Goal: Task Accomplishment & Management: Manage account settings

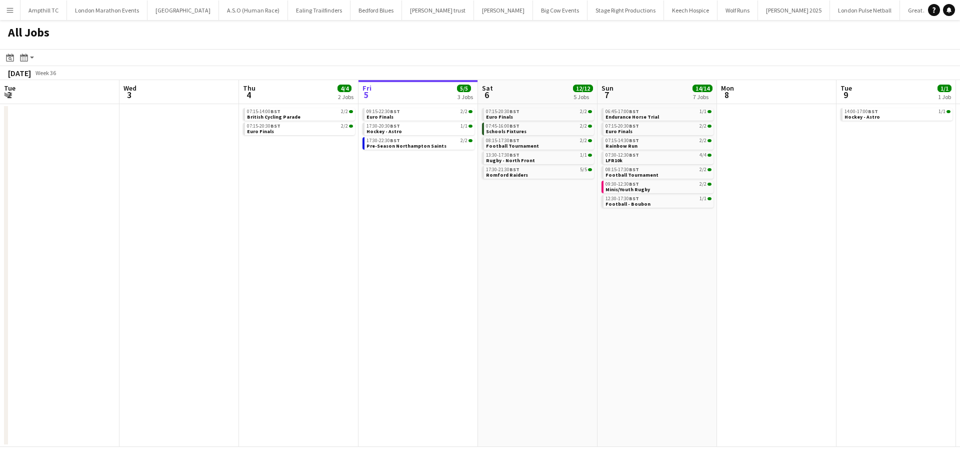
scroll to position [0, 235]
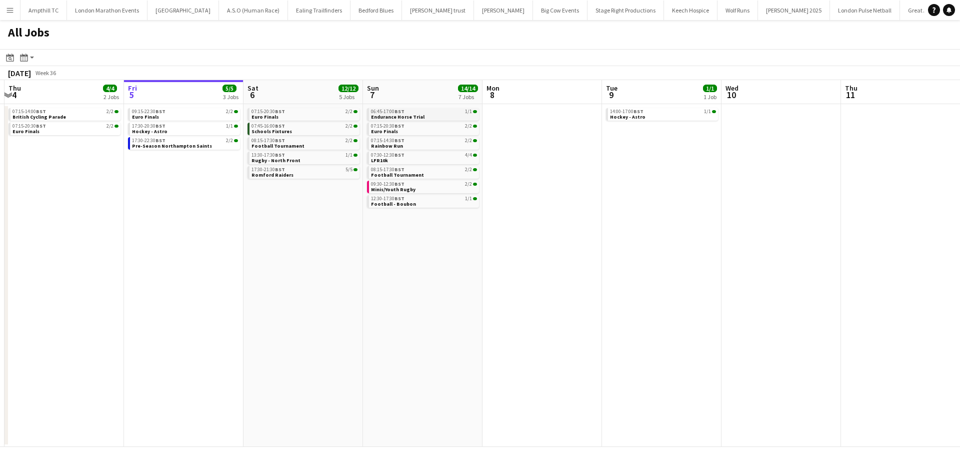
click at [444, 111] on div "06:45-17:00 BST 1/1" at bounding box center [424, 111] width 106 height 5
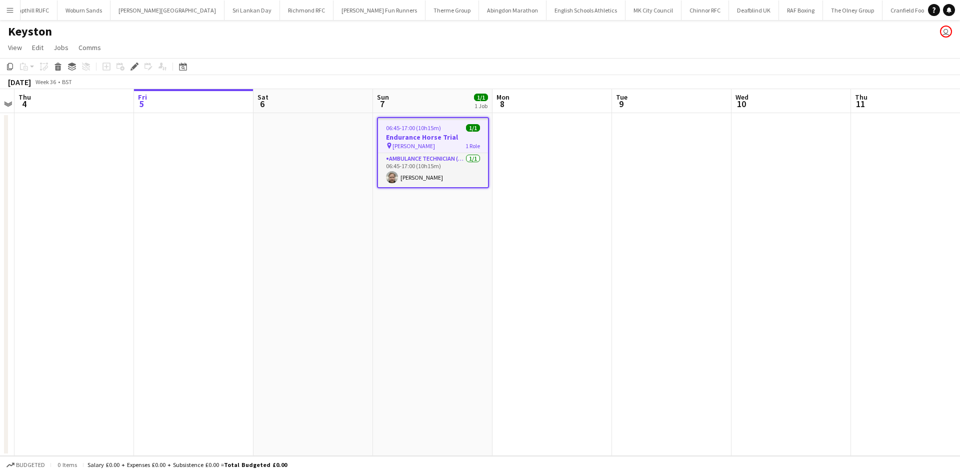
scroll to position [0, 1235]
click at [129, 67] on div "Edit" at bounding box center [135, 67] width 12 height 12
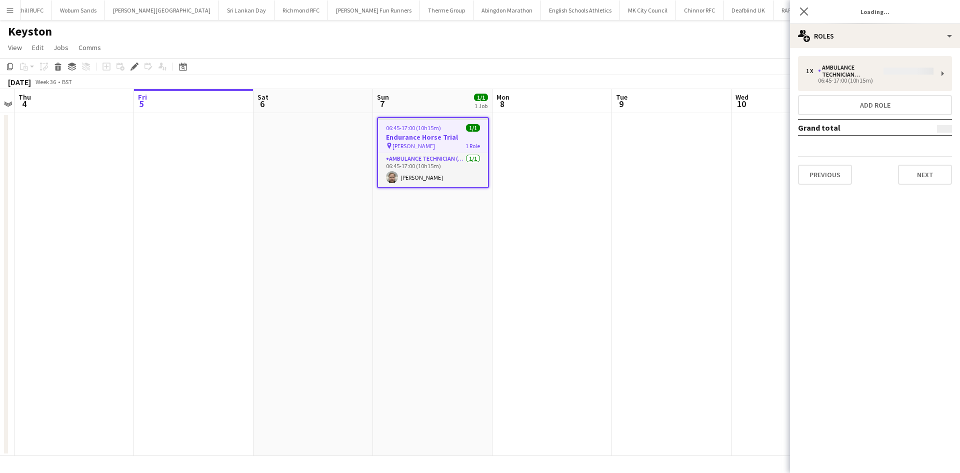
type input "**********"
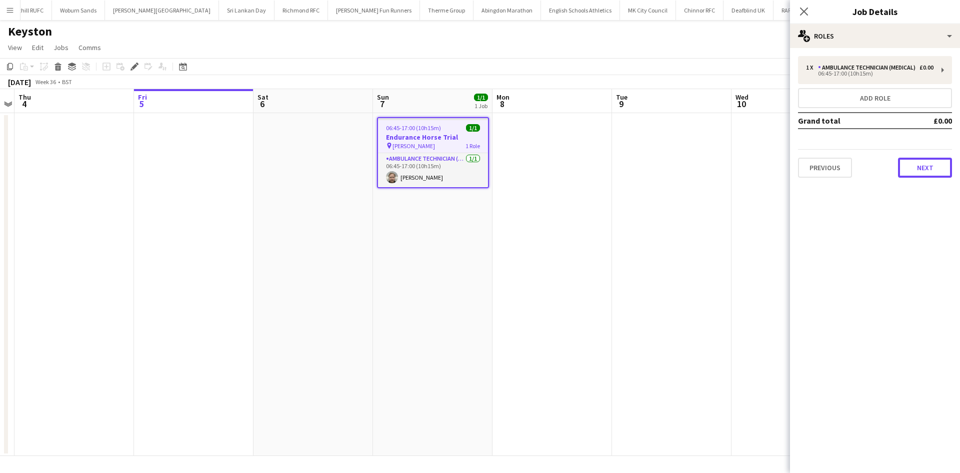
click at [934, 175] on button "Next" at bounding box center [925, 168] width 54 height 20
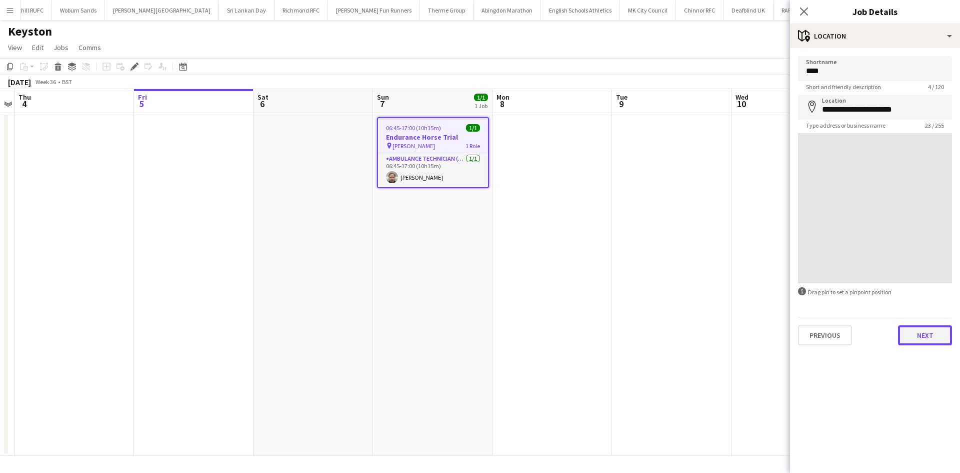
click at [929, 339] on button "Next" at bounding box center [925, 335] width 54 height 20
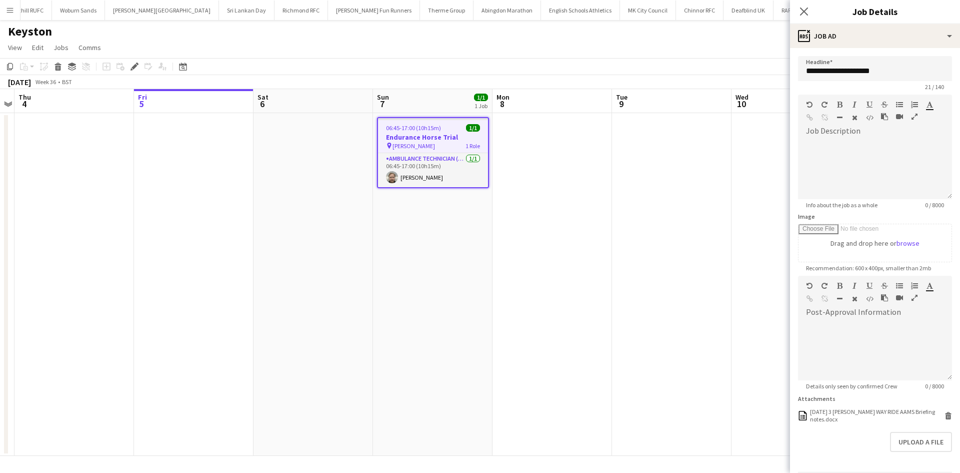
scroll to position [36, 0]
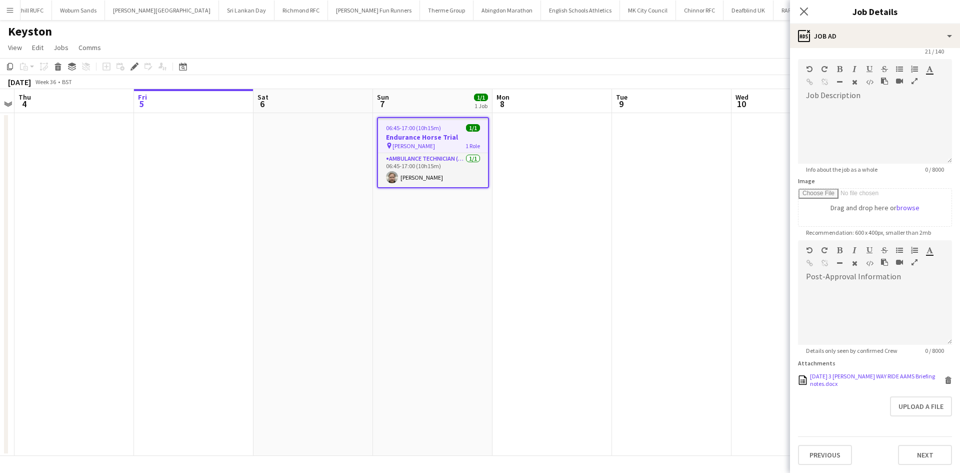
click at [908, 386] on div "07.09.2025 3 SHIRES WAY RIDE AAMS Briefing notes.docx" at bounding box center [876, 379] width 132 height 15
click at [907, 385] on div "07.09.2025 3 SHIRES WAY RIDE AAMS Briefing notes.docx" at bounding box center [876, 379] width 132 height 15
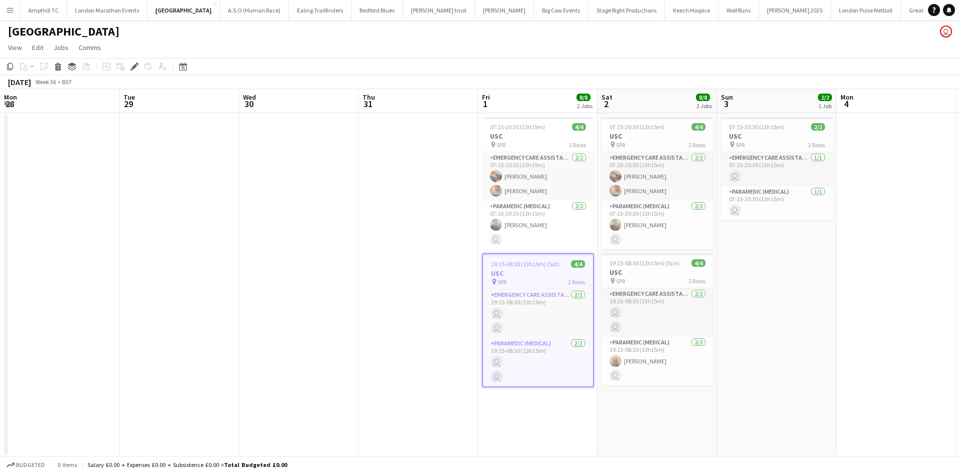
scroll to position [0, 344]
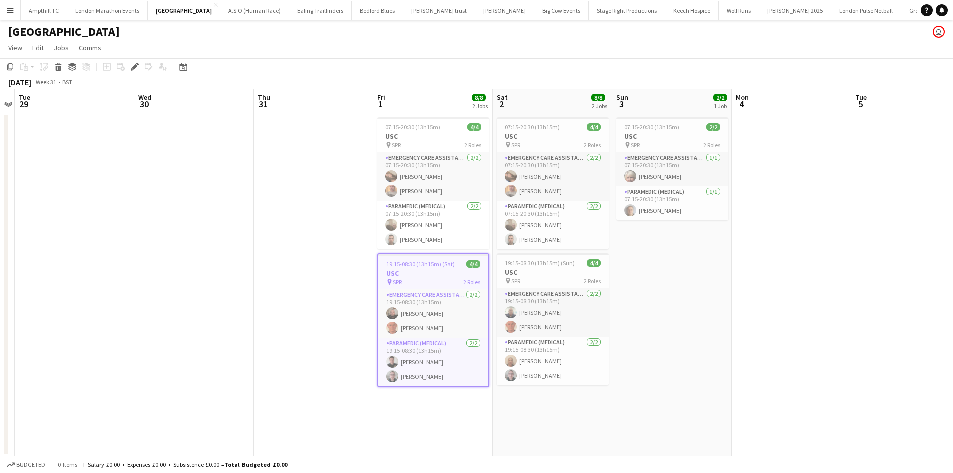
click at [12, 14] on button "Menu" at bounding box center [10, 10] width 20 height 20
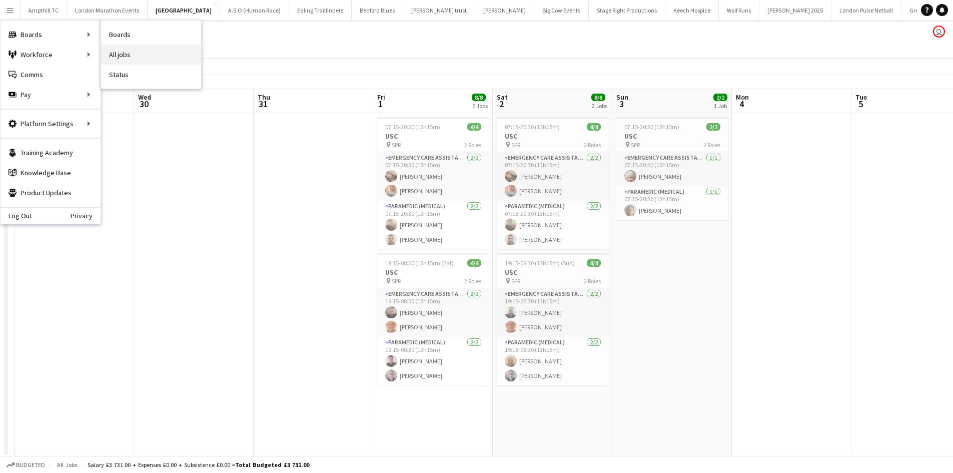
click at [140, 54] on link "All jobs" at bounding box center [151, 55] width 100 height 20
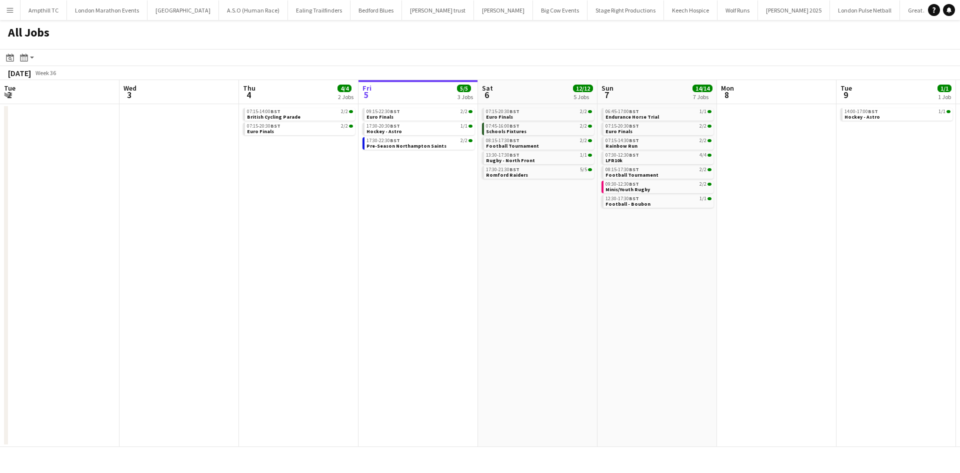
scroll to position [0, 239]
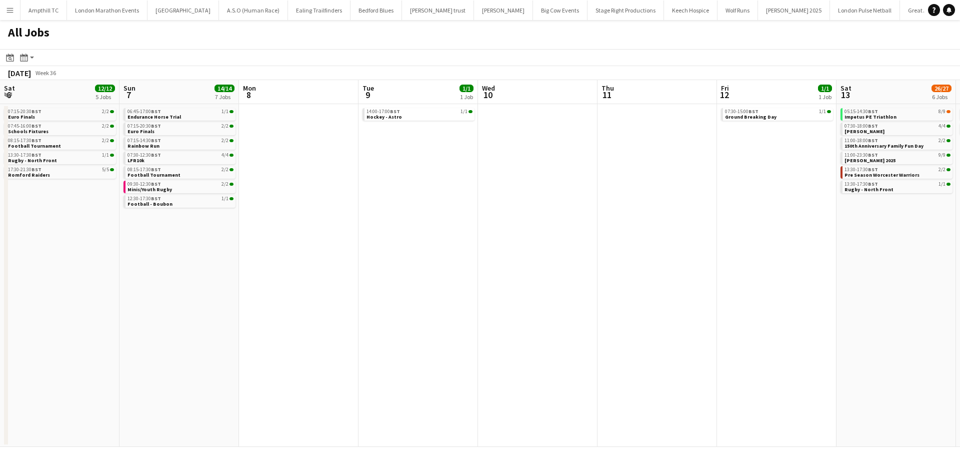
drag, startPoint x: 381, startPoint y: 177, endPoint x: 253, endPoint y: 175, distance: 128.0
click at [253, 175] on app-calendar-viewport "Thu 4 4/4 2 Jobs Fri 5 5/5 3 Jobs Sat 6 12/12 5 Jobs Sun 7 14/14 7 Jobs Mon 8 T…" at bounding box center [480, 263] width 960 height 367
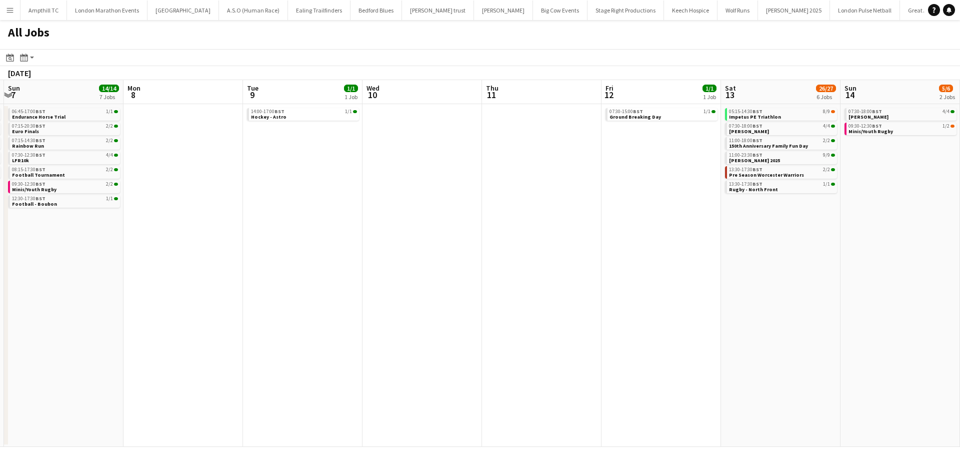
scroll to position [0, 330]
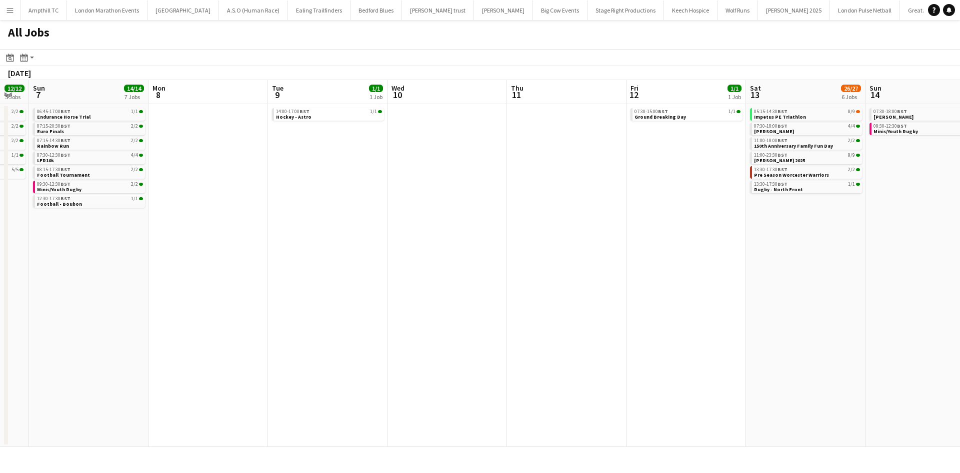
click at [316, 253] on app-all-jobs "All Jobs Date picker SEP 2025 SEP 2025 Monday M Tuesday T Wednesday W Thursday …" at bounding box center [480, 233] width 960 height 427
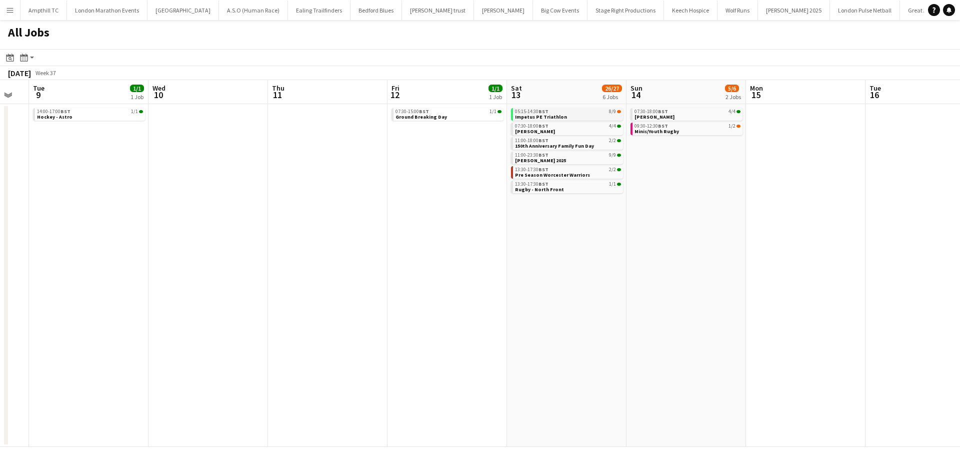
click at [595, 116] on link "05:15-14:30 BST 8/9 Impetus PE Triathlon" at bounding box center [568, 114] width 106 height 12
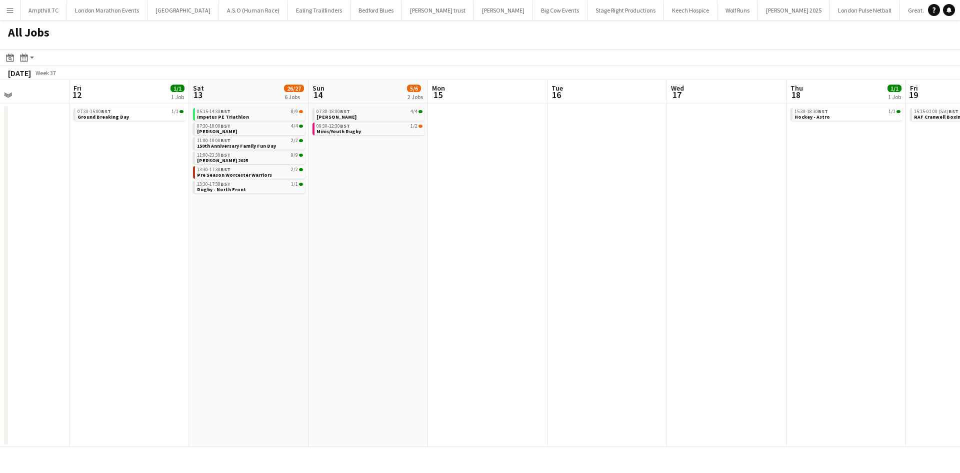
drag, startPoint x: 279, startPoint y: 239, endPoint x: -273, endPoint y: 246, distance: 552.1
click at [0, 246] on html "Menu Boards Boards Boards All jobs Status Workforce Workforce My Workforce Recr…" at bounding box center [480, 236] width 960 height 473
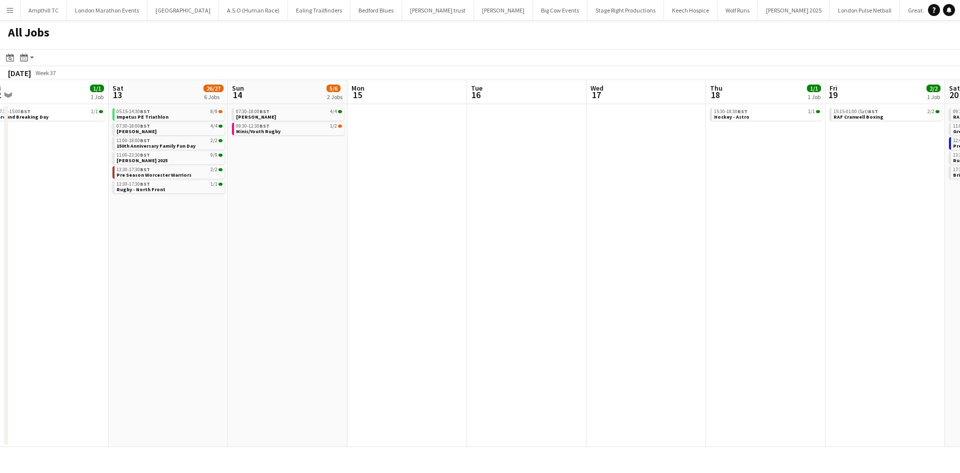
drag, startPoint x: 135, startPoint y: 259, endPoint x: -239, endPoint y: 296, distance: 375.9
click at [0, 296] on html "Menu Boards Boards Boards All jobs Status Workforce Workforce My Workforce Recr…" at bounding box center [480, 236] width 960 height 473
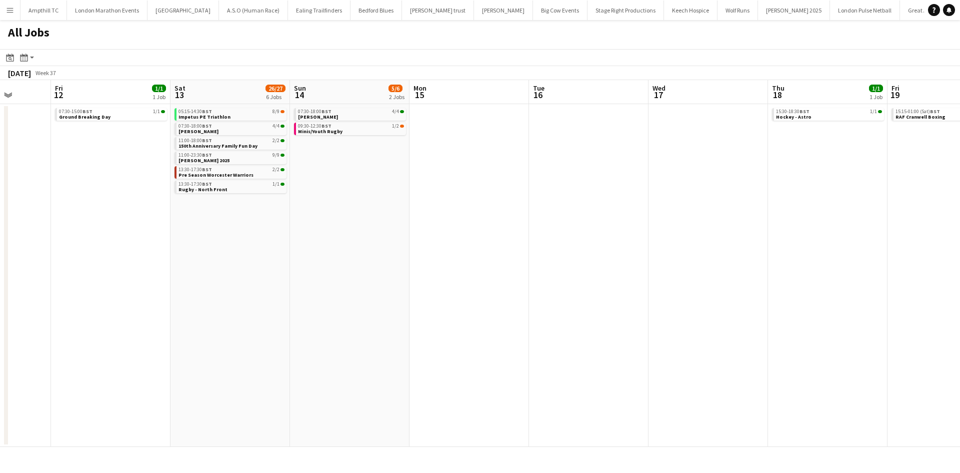
drag, startPoint x: 186, startPoint y: 273, endPoint x: -250, endPoint y: 281, distance: 435.6
click at [0, 281] on html "Menu Boards Boards Boards All jobs Status Workforce Workforce My Workforce Recr…" at bounding box center [480, 236] width 960 height 473
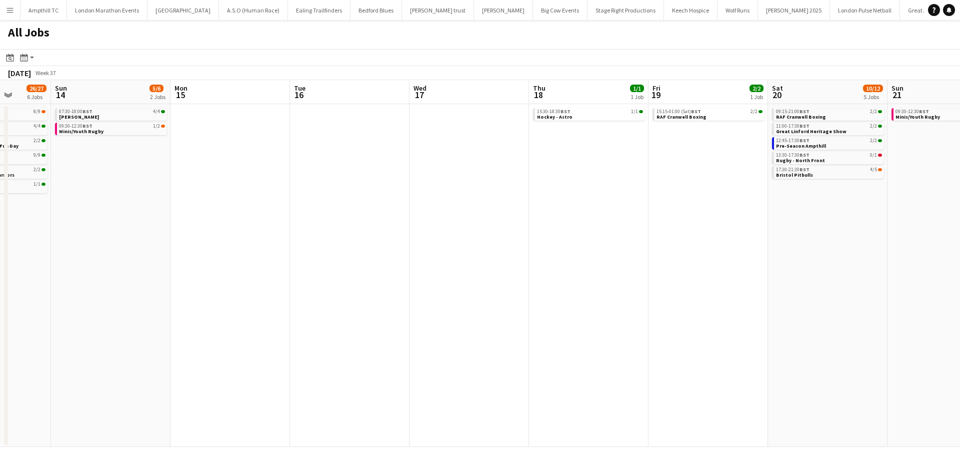
drag, startPoint x: 442, startPoint y: 244, endPoint x: 599, endPoint y: 241, distance: 156.5
click at [598, 241] on app-calendar-viewport "Thu 11 Fri 12 1/1 1 Job Sat 13 26/27 6 Jobs Sun 14 5/6 2 Jobs Mon 15 Tue 16 Wed…" at bounding box center [480, 263] width 960 height 367
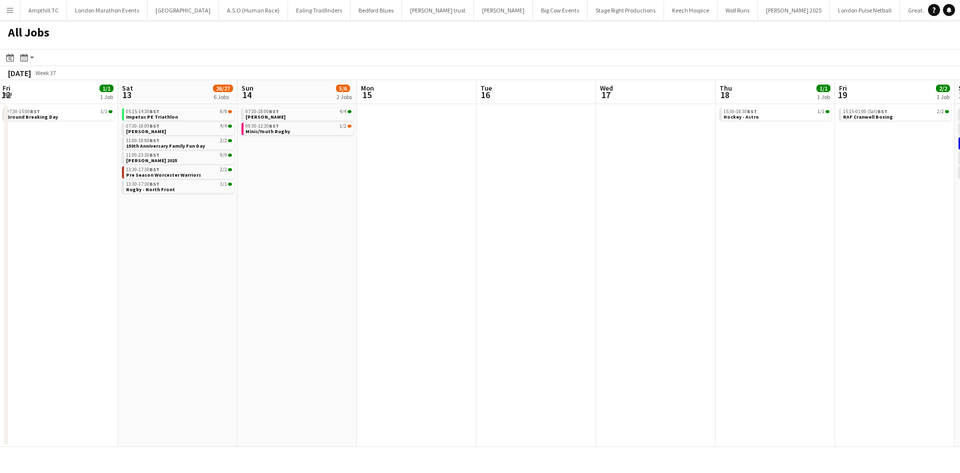
scroll to position [0, 401]
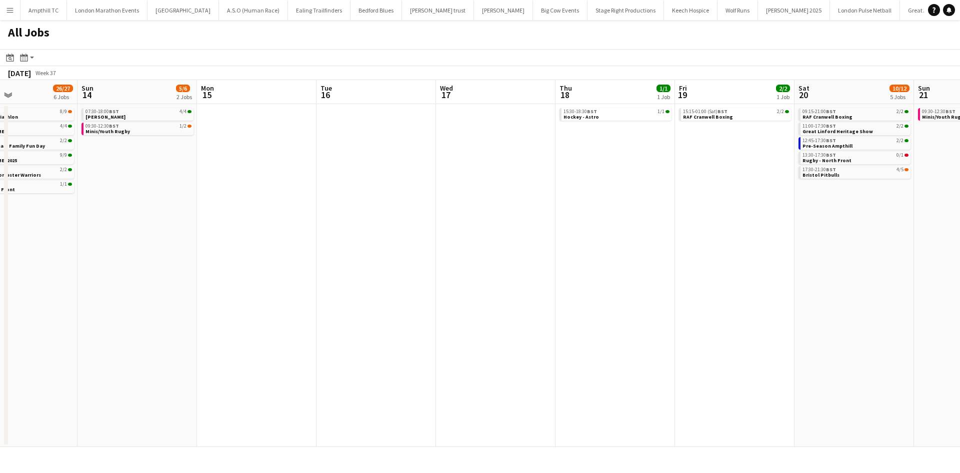
drag, startPoint x: 412, startPoint y: 255, endPoint x: 282, endPoint y: 262, distance: 129.7
click at [282, 262] on app-calendar-viewport "Wed 10 Thu 11 Fri 12 1/1 1 Job Sat 13 26/27 6 Jobs Sun 14 5/6 2 Jobs Mon 15 Tue…" at bounding box center [480, 263] width 960 height 367
click at [823, 174] on span "Bristol Pitbulls" at bounding box center [821, 175] width 37 height 7
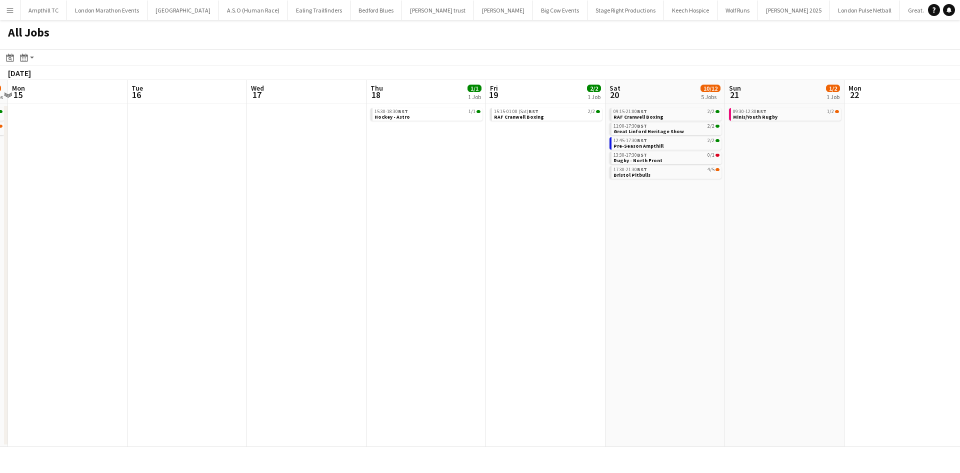
drag, startPoint x: 560, startPoint y: 302, endPoint x: 304, endPoint y: 308, distance: 256.1
click at [312, 306] on app-calendar-viewport "Fri 12 1/1 1 Job Sat 13 26/27 6 Jobs Sun 14 5/6 2 Jobs Mon 15 Tue 16 Wed 17 Thu…" at bounding box center [480, 263] width 960 height 367
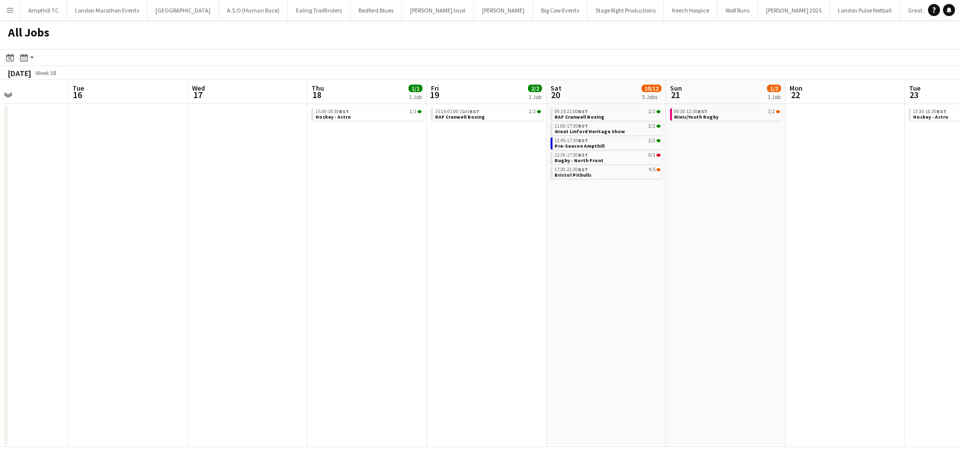
drag, startPoint x: 509, startPoint y: 302, endPoint x: 413, endPoint y: 306, distance: 96.1
click at [414, 306] on app-calendar-viewport "Fri 12 1/1 1 Job Sat 13 26/27 6 Jobs Sun 14 5/6 2 Jobs Mon 15 Tue 16 Wed 17 Thu…" at bounding box center [480, 263] width 960 height 367
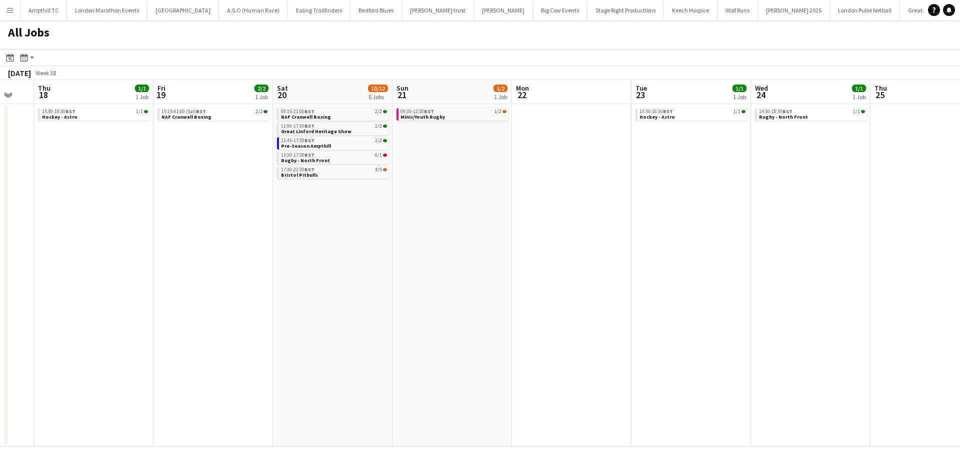
drag, startPoint x: 503, startPoint y: 293, endPoint x: 386, endPoint y: 238, distance: 129.3
click at [400, 246] on app-calendar-viewport "Sun 14 5/6 2 Jobs Mon 15 Tue 16 Wed 17 Thu 18 1/1 1 Job Fri 19 2/2 1 Job Sat 20…" at bounding box center [480, 263] width 960 height 367
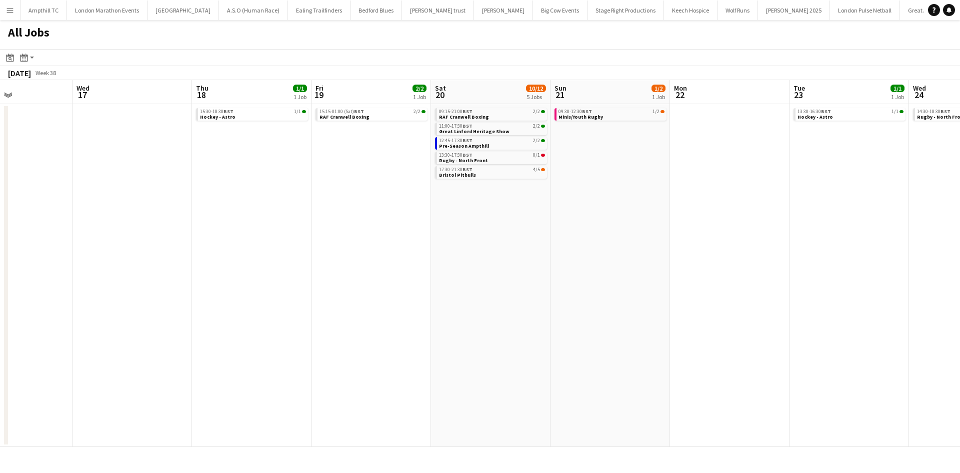
click at [409, 208] on app-all-jobs "All Jobs Date picker SEP 2025 SEP 2025 Monday M Tuesday T Wednesday W Thursday …" at bounding box center [480, 233] width 960 height 427
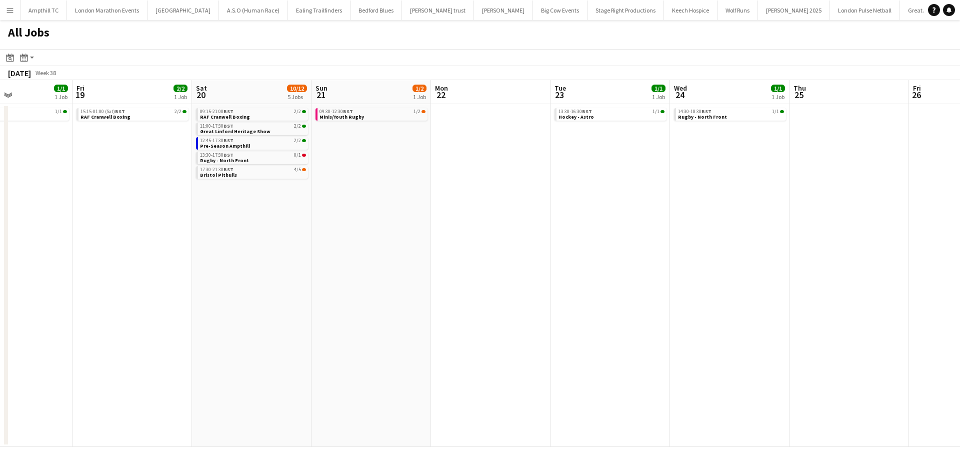
drag, startPoint x: 625, startPoint y: 211, endPoint x: 313, endPoint y: 277, distance: 318.9
click at [313, 277] on app-calendar-viewport "Tue 16 Wed 17 Thu 18 1/1 1 Job Fri 19 2/2 1 Job Sat 20 10/12 5 Jobs Sun 21 1/2 …" at bounding box center [480, 263] width 960 height 367
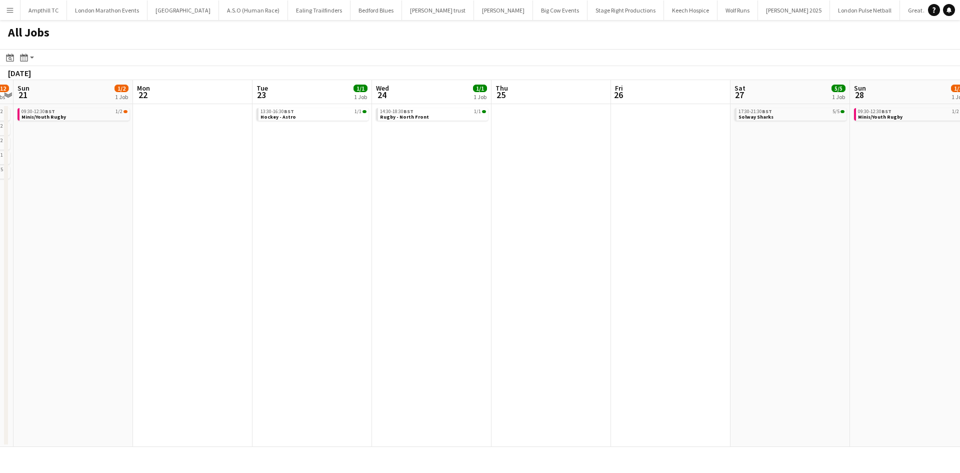
click at [377, 306] on app-all-jobs "All Jobs Date picker SEP 2025 SEP 2025 Monday M Tuesday T Wednesday W Thursday …" at bounding box center [480, 233] width 960 height 427
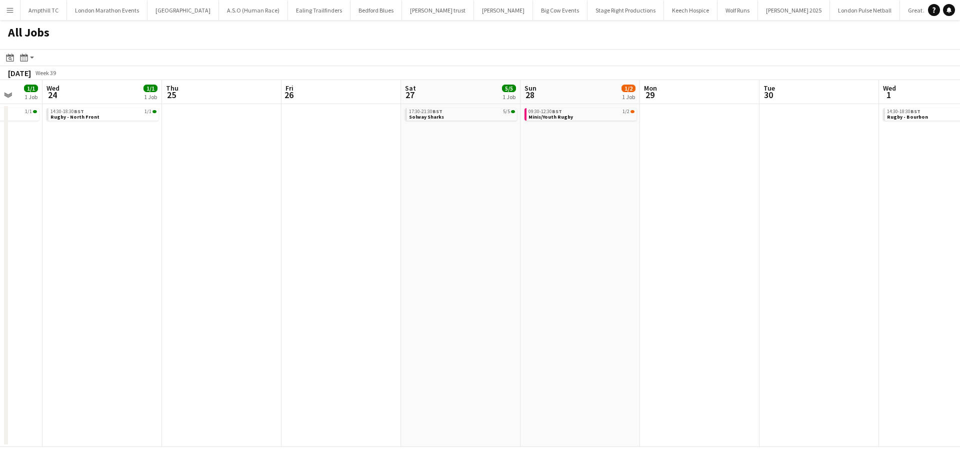
drag, startPoint x: 617, startPoint y: 232, endPoint x: 292, endPoint y: 290, distance: 330.2
click at [278, 297] on app-calendar-viewport "Sat 20 10/12 5 Jobs Sun 21 1/2 1 Job Mon 22 Tue 23 1/1 1 Job Wed 24 1/1 1 Job T…" at bounding box center [480, 263] width 960 height 367
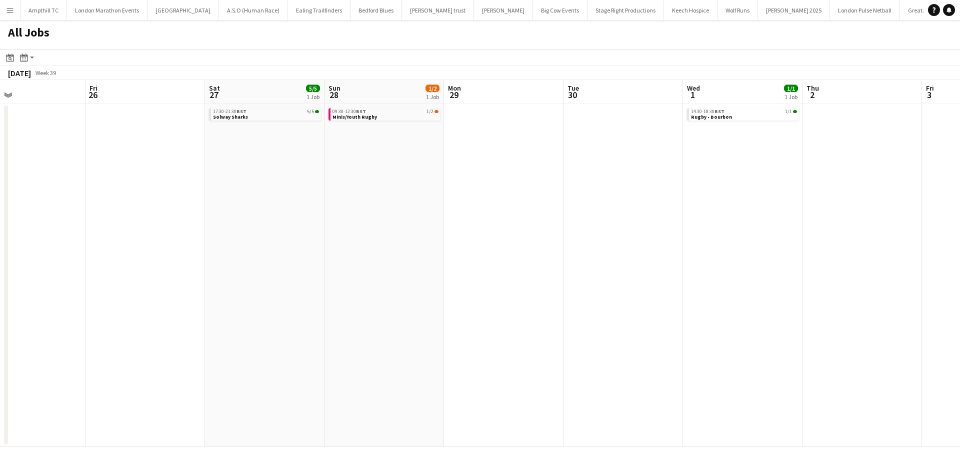
drag, startPoint x: 680, startPoint y: 268, endPoint x: 406, endPoint y: 326, distance: 280.6
click at [543, 320] on app-calendar-viewport "Tue 23 1/1 1 Job Wed 24 1/1 1 Job Thu 25 Fri 26 Sat 27 5/5 1 Job Sun 28 1/2 1 J…" at bounding box center [480, 263] width 960 height 367
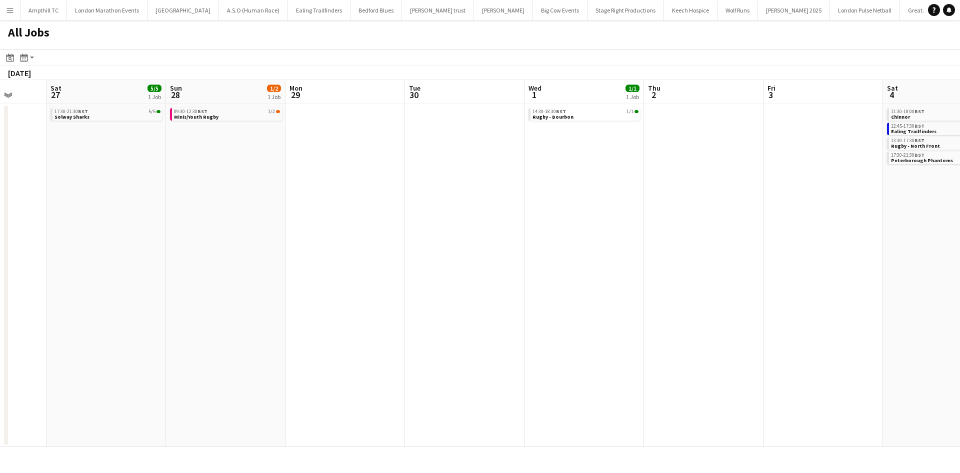
drag, startPoint x: 576, startPoint y: 351, endPoint x: 321, endPoint y: 362, distance: 255.2
click at [321, 362] on app-calendar-viewport "Tue 23 1/1 1 Job Wed 24 1/1 1 Job Thu 25 Fri 26 Sat 27 5/5 1 Job Sun 28 1/2 1 J…" at bounding box center [480, 263] width 960 height 367
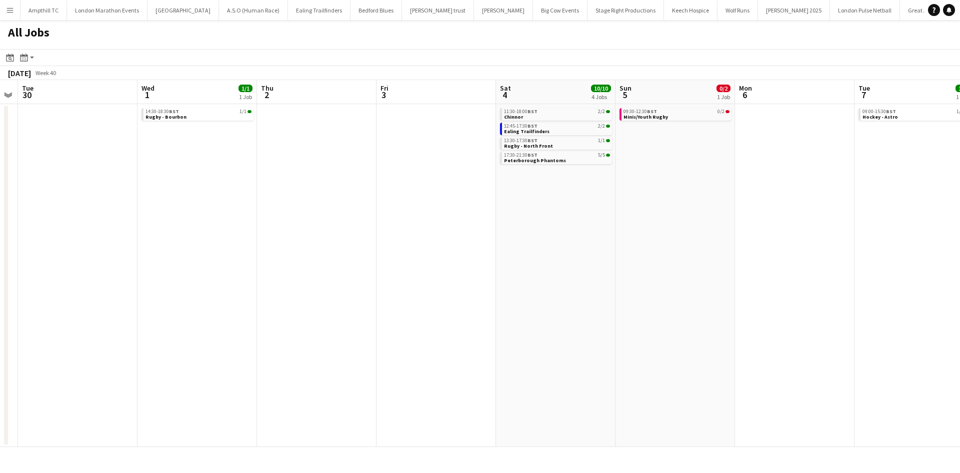
drag, startPoint x: 739, startPoint y: 256, endPoint x: 663, endPoint y: 281, distance: 79.9
click at [360, 341] on app-calendar-viewport "Sat 27 5/5 1 Job Sun 28 1/2 1 Job Mon 29 Tue 30 Wed 1 1/1 1 Job Thu 2 Fri 3 Sat…" at bounding box center [480, 263] width 960 height 367
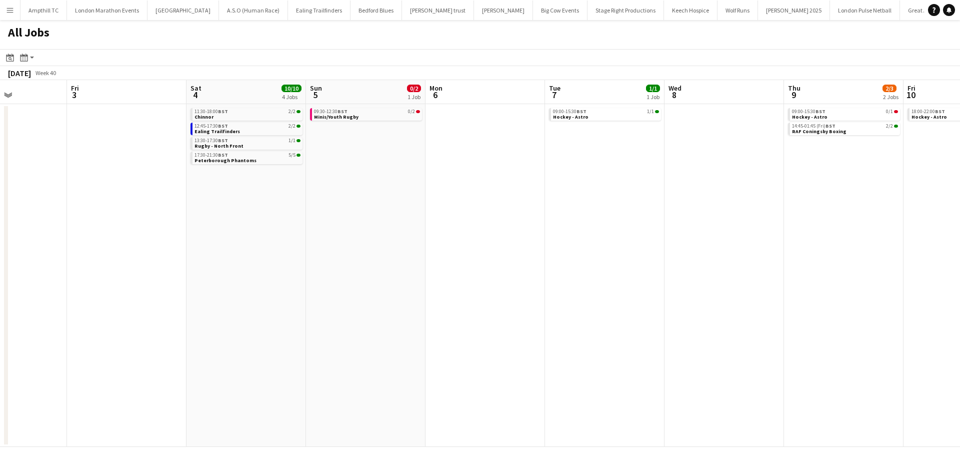
drag, startPoint x: 685, startPoint y: 306, endPoint x: 475, endPoint y: 326, distance: 211.0
click at [465, 333] on app-calendar-viewport "Mon 29 Tue 30 Wed 1 1/1 1 Job Thu 2 Fri 3 Sat 4 10/10 4 Jobs Sun 5 0/2 1 Job Mo…" at bounding box center [480, 263] width 960 height 367
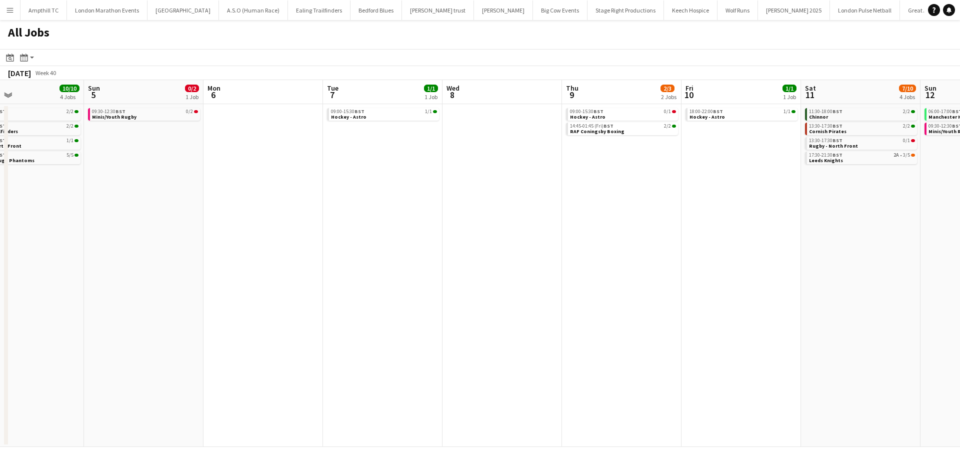
drag, startPoint x: 760, startPoint y: 255, endPoint x: 585, endPoint y: 292, distance: 179.3
click at [595, 292] on app-calendar-viewport "Wed 1 1/1 1 Job Thu 2 Fri 3 Sat 4 10/10 4 Jobs Sun 5 0/2 1 Job Mon 6 Tue 7 1/1 …" at bounding box center [480, 263] width 960 height 367
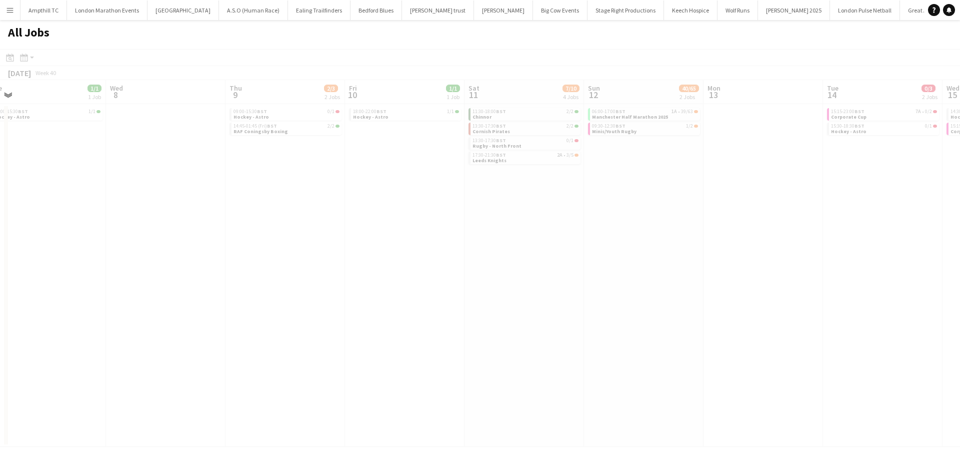
scroll to position [0, 350]
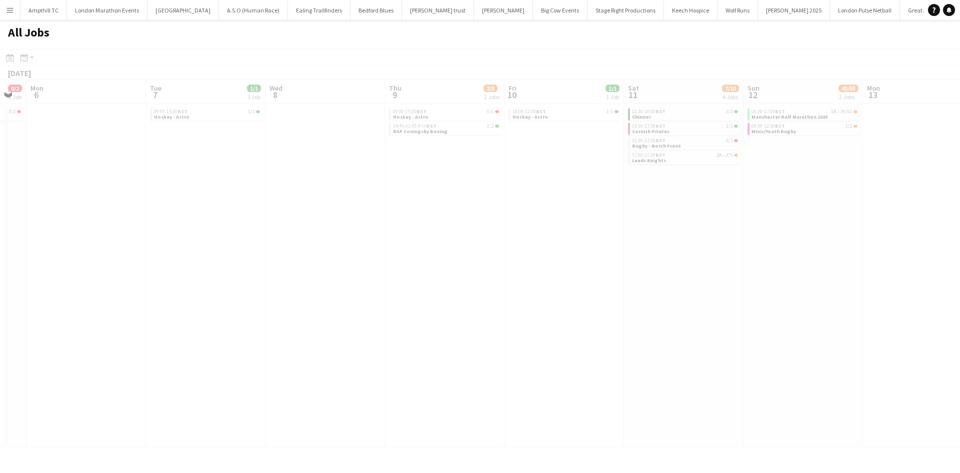
drag, startPoint x: 692, startPoint y: 278, endPoint x: 401, endPoint y: 330, distance: 295.6
click at [401, 330] on app-calendar-viewport "Fri 3 Sat 4 10/10 4 Jobs Sun 5 0/2 1 Job Mon 6 Tue 7 1/1 1 Job Wed 8 Thu 9 2/3 …" at bounding box center [480, 263] width 960 height 367
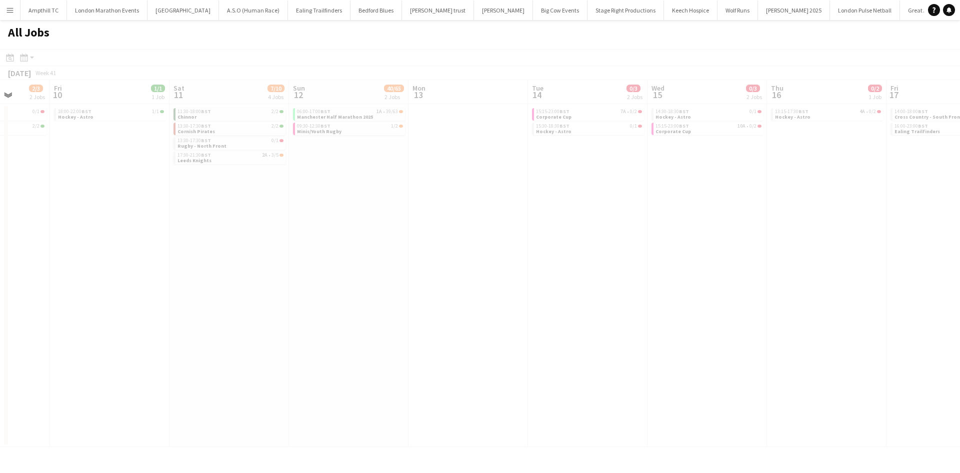
drag, startPoint x: 711, startPoint y: 217, endPoint x: 384, endPoint y: 229, distance: 327.3
click at [394, 229] on app-all-jobs "All Jobs Date picker SEP 2025 SEP 2025 Monday M Tuesday T Wednesday W Thursday …" at bounding box center [480, 233] width 960 height 427
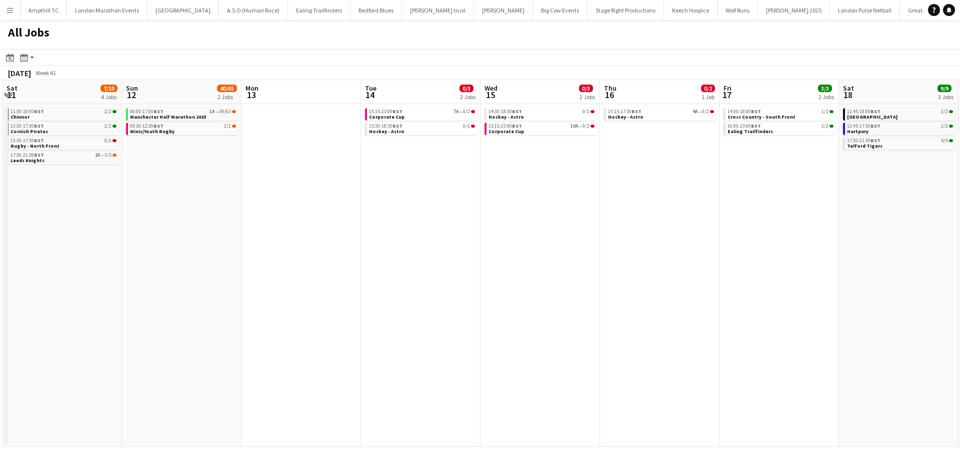
drag, startPoint x: 662, startPoint y: 213, endPoint x: 284, endPoint y: 261, distance: 380.5
click at [284, 261] on app-calendar-viewport "Tue 7 1/1 1 Job Wed 8 Thu 9 2/3 2 Jobs Fri 10 1/1 1 Job Sat 11 7/10 4 Jobs Sun …" at bounding box center [480, 263] width 960 height 367
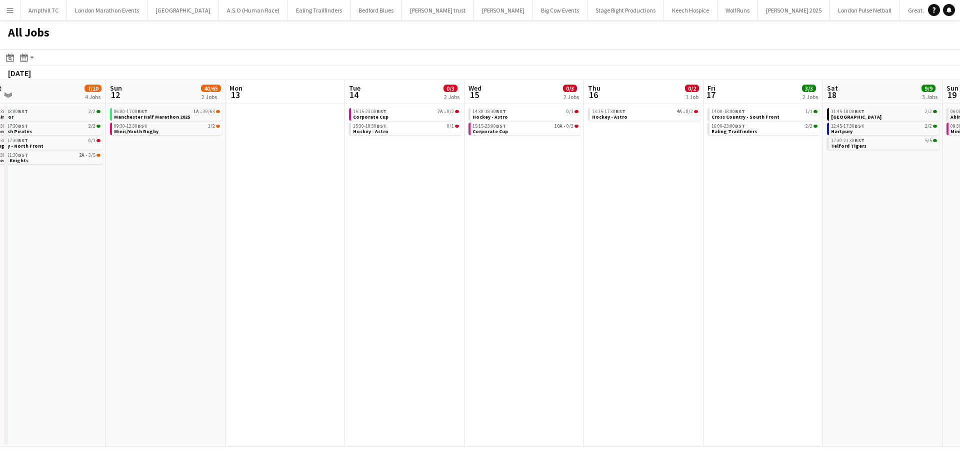
click at [311, 291] on app-all-jobs "All Jobs Date picker SEP 2025 SEP 2025 Monday M Tuesday T Wednesday W Thursday …" at bounding box center [480, 233] width 960 height 427
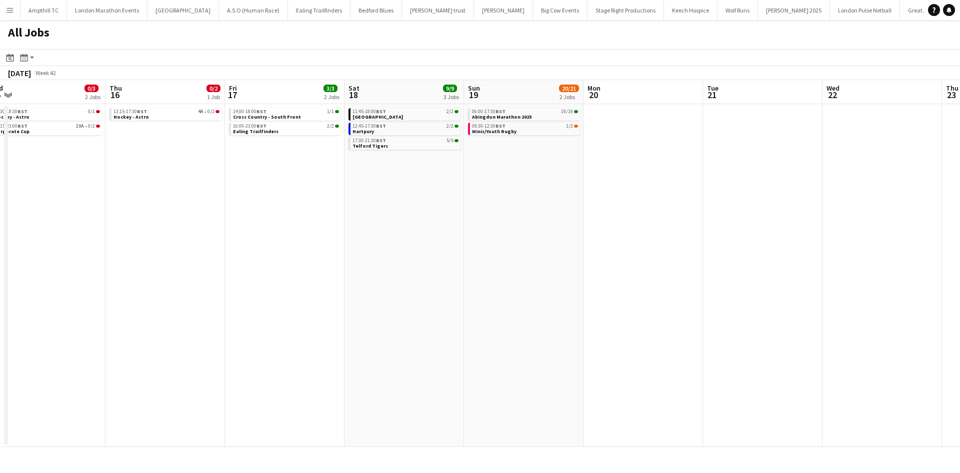
drag, startPoint x: 602, startPoint y: 279, endPoint x: 398, endPoint y: 294, distance: 204.6
click at [401, 294] on app-calendar-viewport "Sun 12 40/65 2 Jobs Mon 13 Tue 14 0/3 2 Jobs Wed 15 0/3 2 Jobs Thu 16 0/2 1 Job…" at bounding box center [480, 263] width 960 height 367
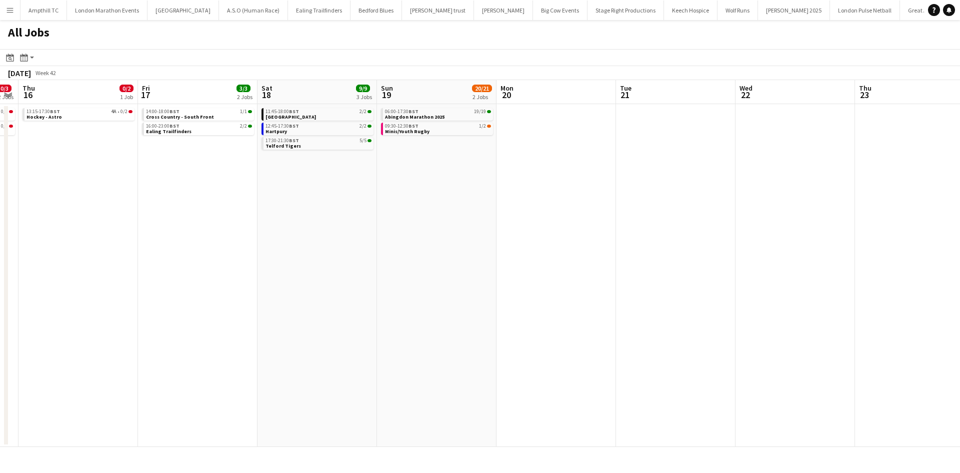
click at [86, 257] on app-all-jobs "All Jobs Date picker SEP 2025 SEP 2025 Monday M Tuesday T Wednesday W Thursday …" at bounding box center [480, 233] width 960 height 427
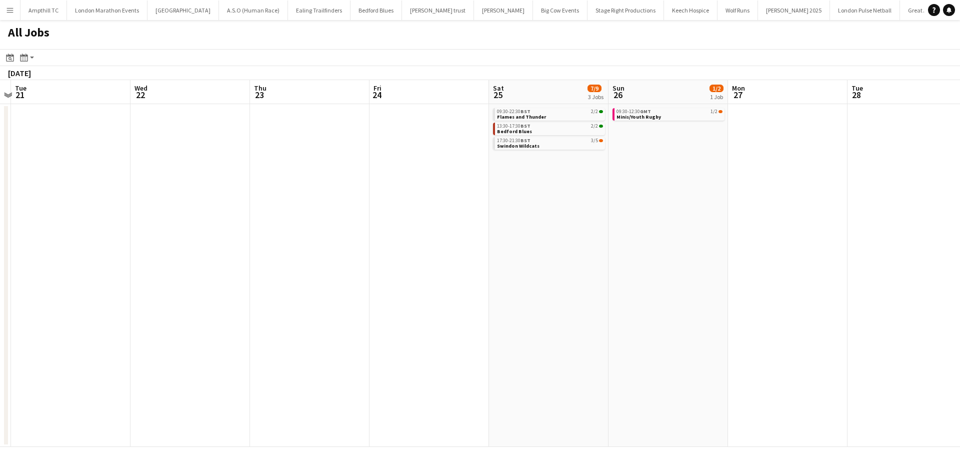
drag, startPoint x: 413, startPoint y: 271, endPoint x: 195, endPoint y: 275, distance: 217.6
click at [203, 275] on app-calendar-viewport "Fri 17 3/3 2 Jobs Sat 18 9/9 3 Jobs Sun 19 20/21 2 Jobs Mon 20 Tue 21 Wed 22 Th…" at bounding box center [480, 263] width 960 height 367
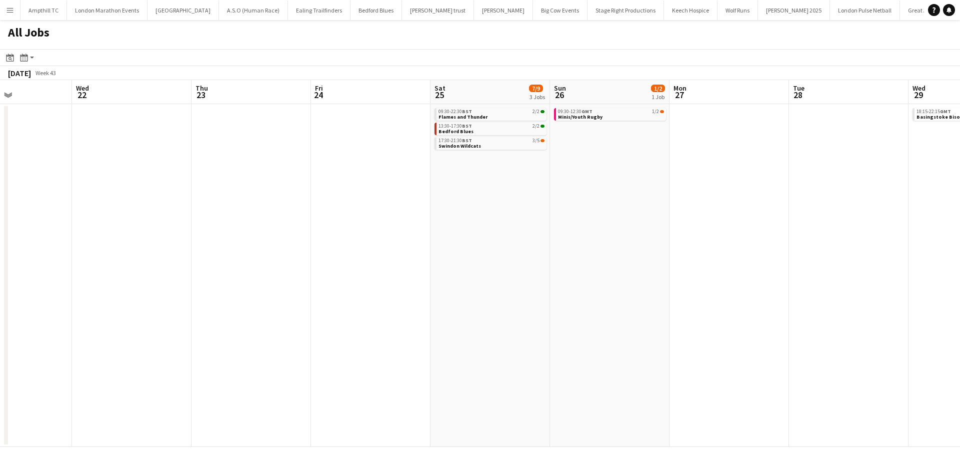
click at [204, 270] on app-all-jobs "All Jobs Date picker SEP 2025 SEP 2025 Monday M Tuesday T Wednesday W Thursday …" at bounding box center [480, 233] width 960 height 427
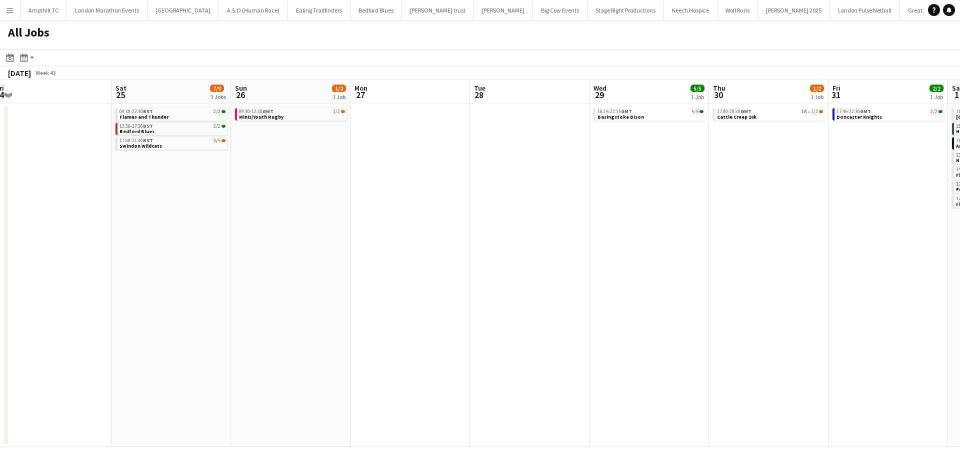
drag, startPoint x: 568, startPoint y: 270, endPoint x: 193, endPoint y: 305, distance: 376.7
click at [218, 306] on app-calendar-viewport "Tue 21 Wed 22 Thu 23 Fri 24 Sat 25 7/9 3 Jobs Sun 26 1/2 1 Job Mon 27 Tue 28 We…" at bounding box center [480, 263] width 960 height 367
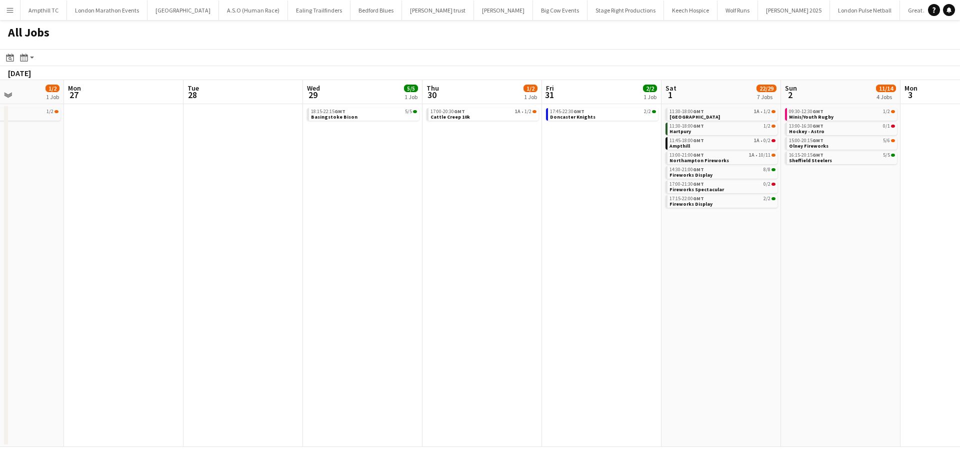
scroll to position [0, 356]
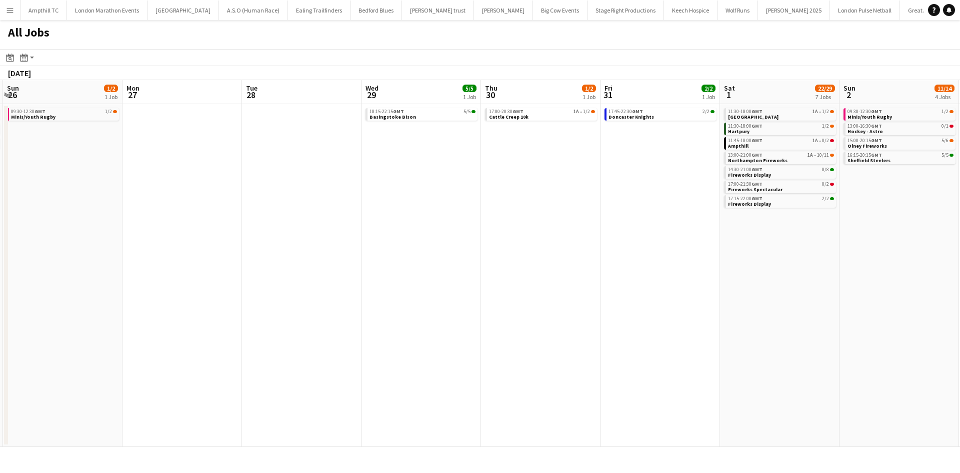
click at [252, 329] on app-all-jobs "All Jobs Date picker SEP 2025 SEP 2025 Monday M Tuesday T Wednesday W Thursday …" at bounding box center [480, 233] width 960 height 427
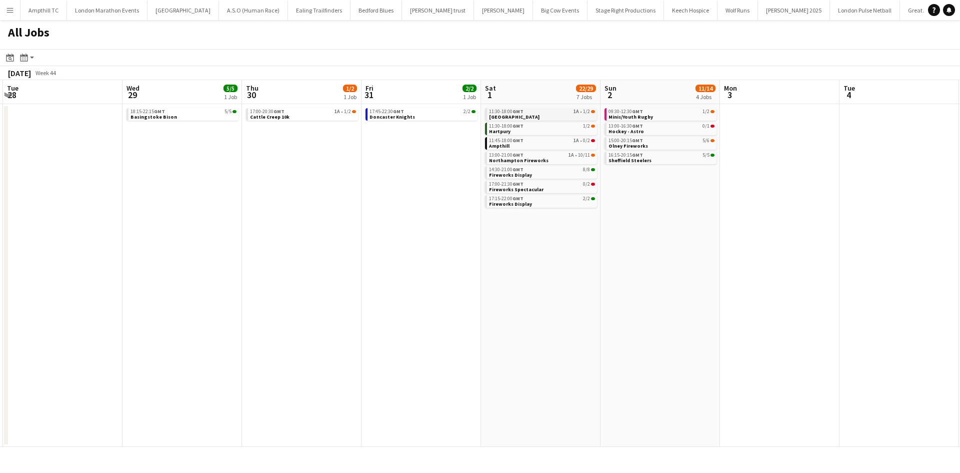
click at [574, 112] on div "11:30-18:00 GMT 1A • 1/2" at bounding box center [542, 111] width 106 height 5
click at [568, 148] on link "11:45-18:00 GMT 1A • 0/2 Ampthill" at bounding box center [542, 143] width 106 height 12
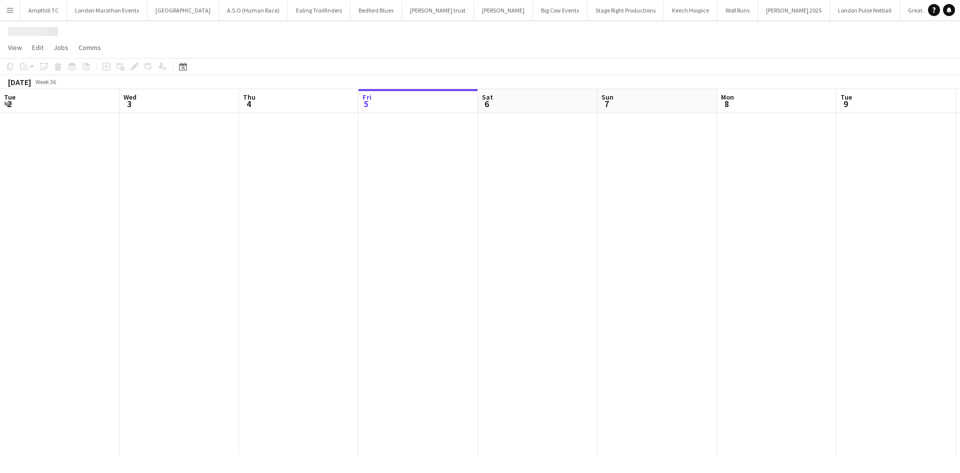
scroll to position [0, 239]
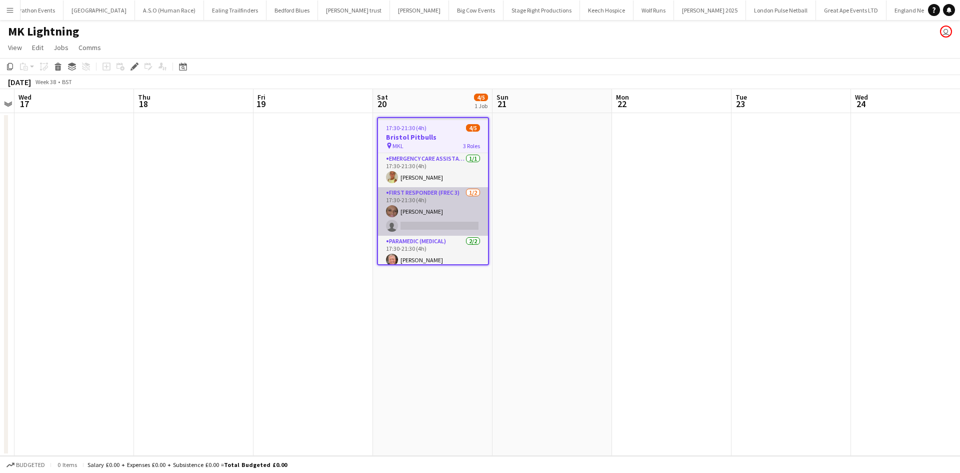
click at [468, 222] on app-card-role "First Responder (FREC 3) 1/2 17:30-21:30 (4h) Charlotte Barrow single-neutral-a…" at bounding box center [433, 211] width 110 height 49
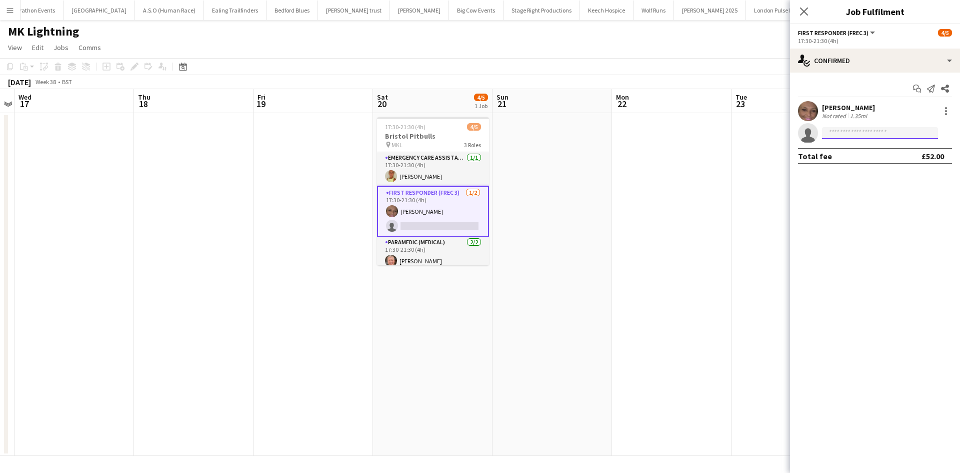
click at [868, 129] on input at bounding box center [880, 133] width 116 height 12
type input "***"
click at [879, 153] on span "amy.morgan-jones@aams-amb.co.uk" at bounding box center [880, 156] width 100 height 8
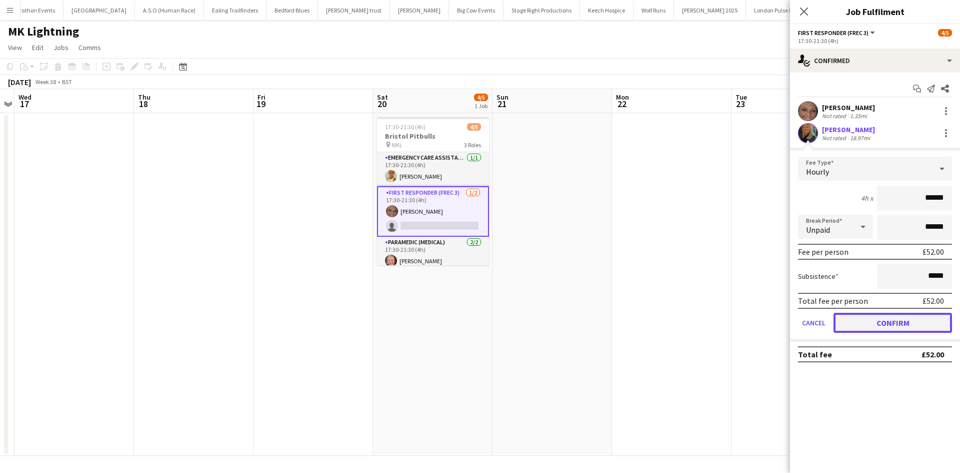
click at [892, 314] on button "Confirm" at bounding box center [893, 323] width 119 height 20
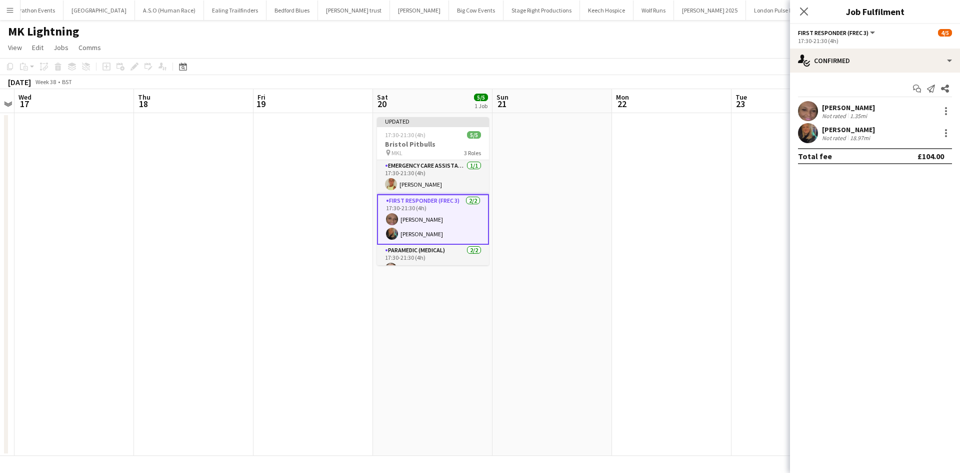
click at [805, 9] on icon "Close pop-in" at bounding box center [804, 12] width 8 height 8
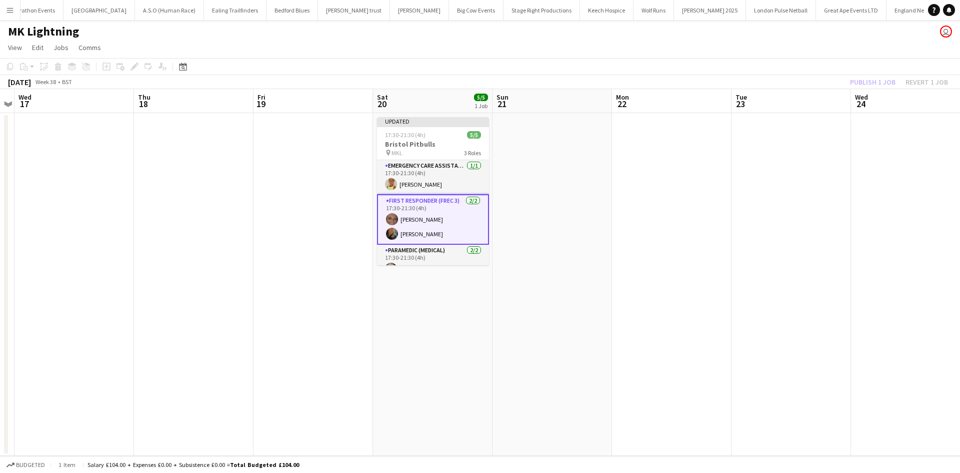
click at [869, 93] on app-board-header-date "Wed 24" at bounding box center [911, 101] width 120 height 24
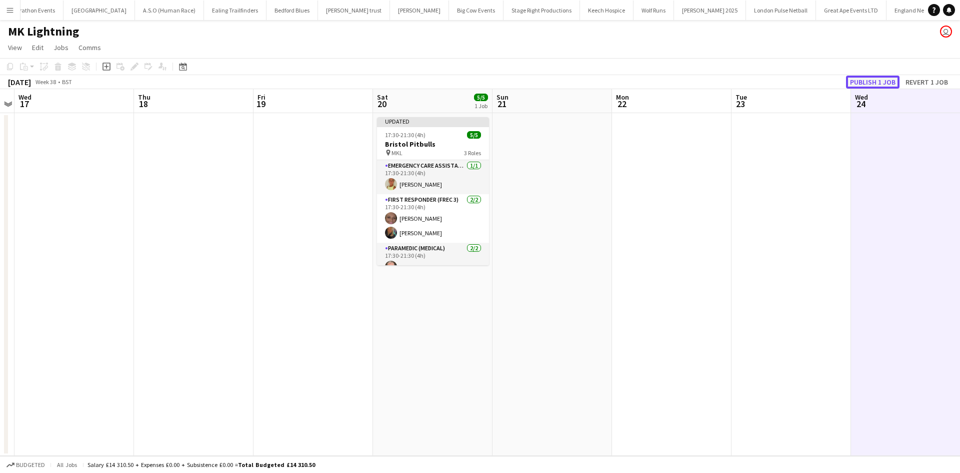
click at [868, 82] on button "Publish 1 job" at bounding box center [873, 82] width 54 height 13
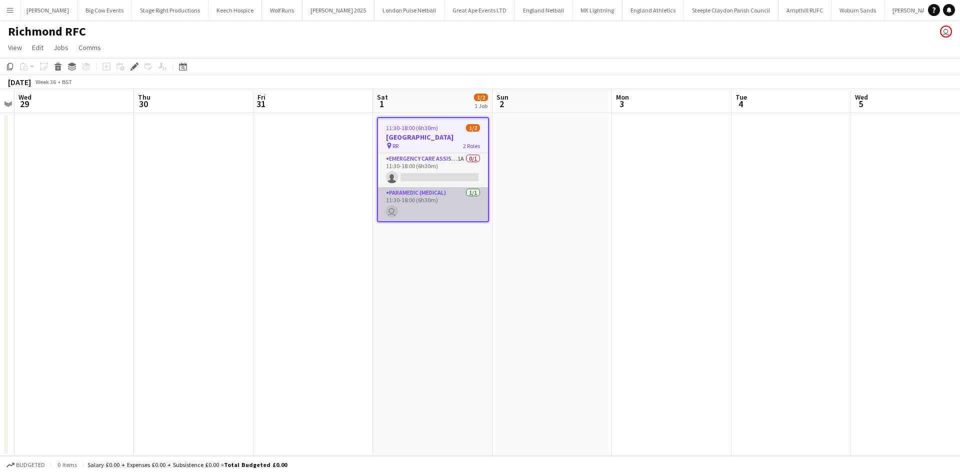
scroll to position [0, 501]
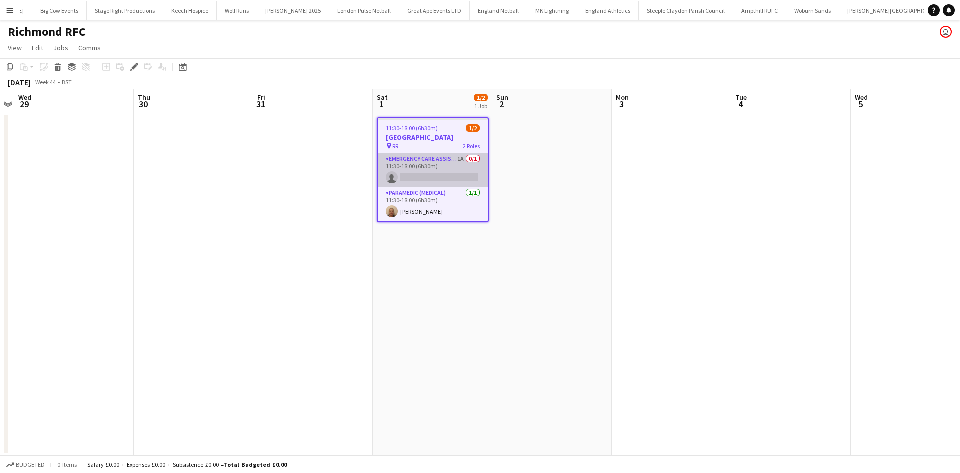
click at [441, 159] on app-card-role "Emergency Care Assistant (Medical) 1A 0/1 11:30-18:00 (6h30m) single-neutral-ac…" at bounding box center [433, 170] width 110 height 34
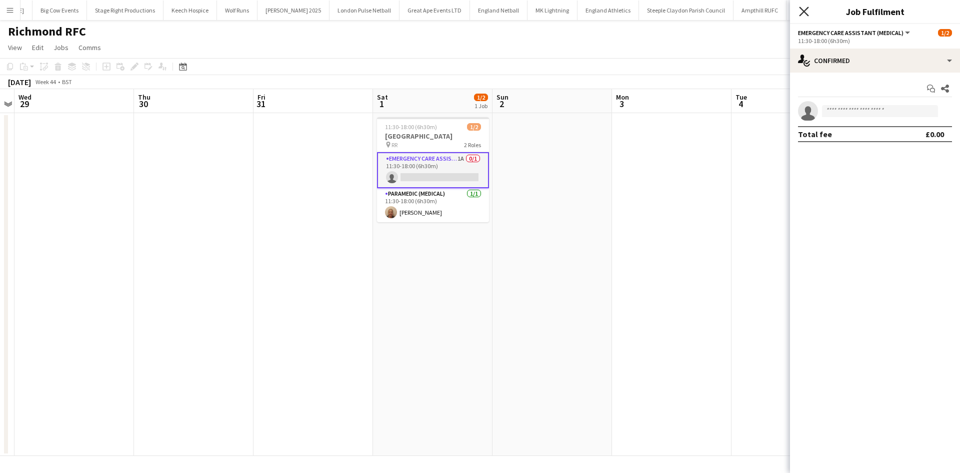
click at [807, 10] on icon at bounding box center [804, 12] width 10 height 10
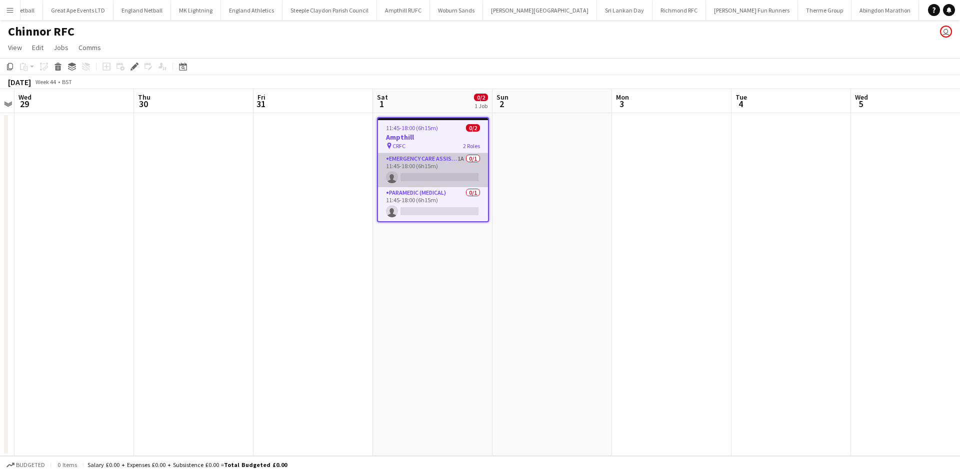
scroll to position [0, 894]
click at [417, 163] on app-card-role "Emergency Care Assistant (Medical) 1A 0/1 11:45-18:00 (6h15m) single-neutral-ac…" at bounding box center [433, 170] width 110 height 34
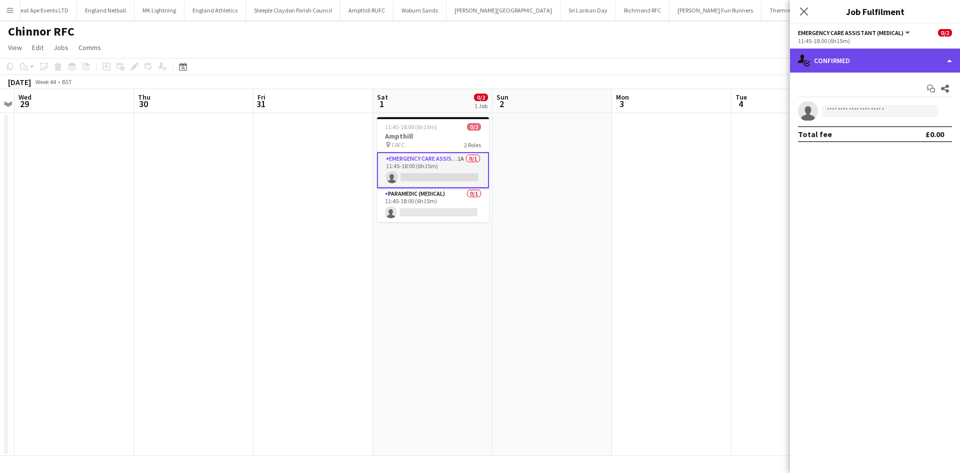
click at [842, 57] on div "single-neutral-actions-check-2 Confirmed" at bounding box center [875, 61] width 170 height 24
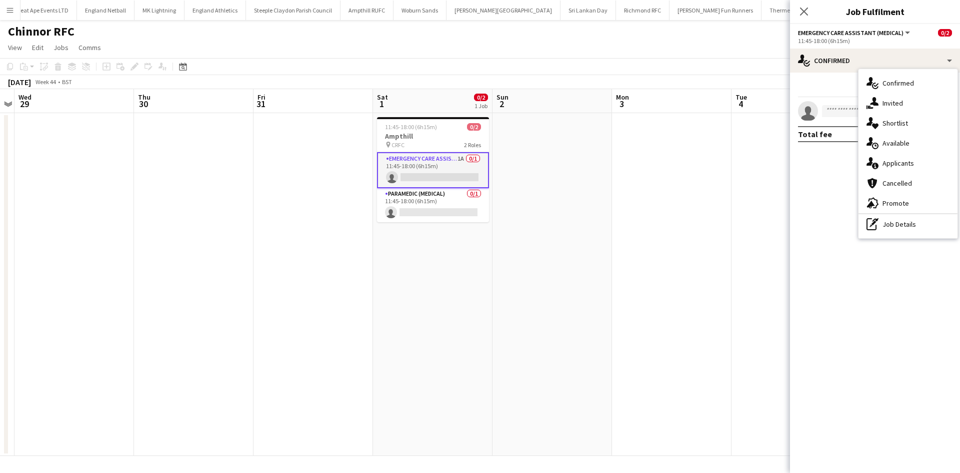
click at [896, 165] on span "Applicants" at bounding box center [899, 163] width 32 height 9
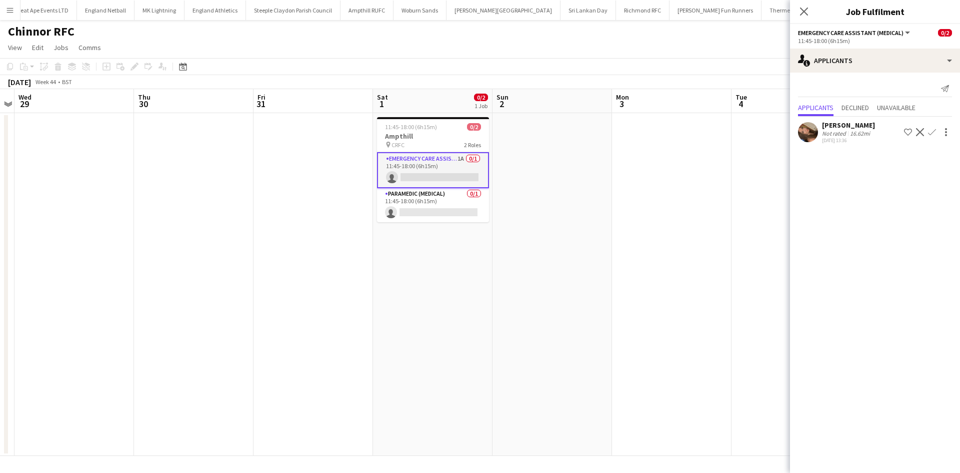
click at [810, 10] on div "Close pop-in" at bounding box center [804, 11] width 28 height 23
click at [805, 11] on icon at bounding box center [804, 12] width 10 height 10
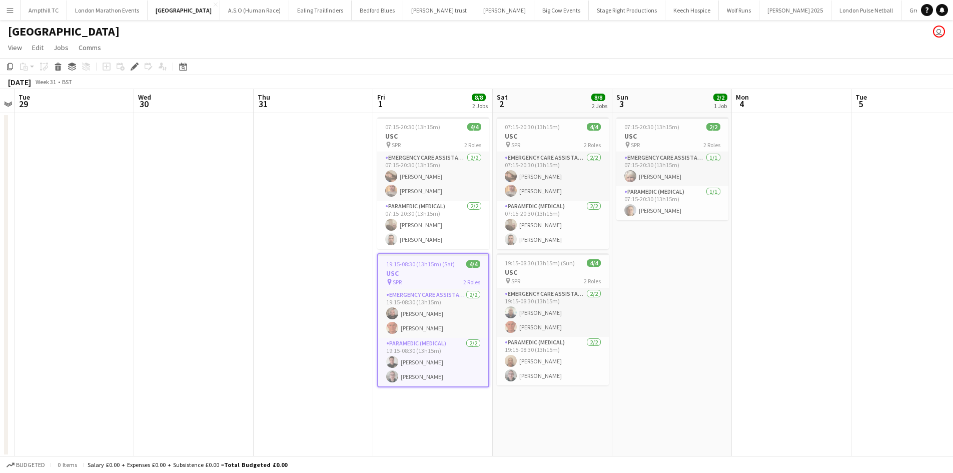
click at [10, 18] on button "Menu" at bounding box center [10, 10] width 20 height 20
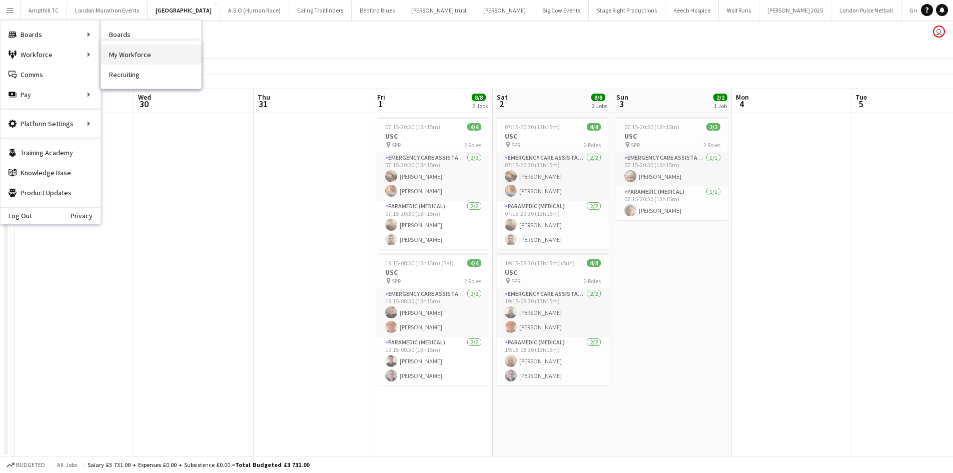
click at [125, 53] on link "My Workforce" at bounding box center [151, 55] width 100 height 20
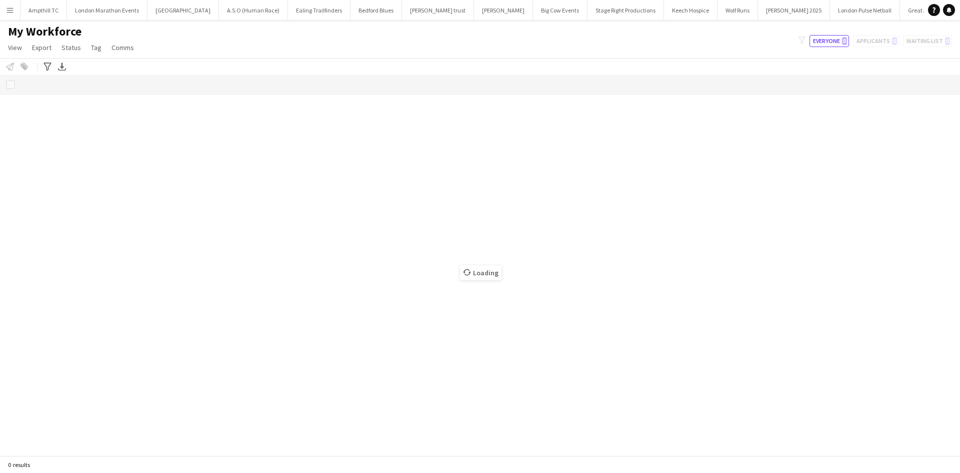
click at [6, 16] on button "Menu" at bounding box center [10, 10] width 20 height 20
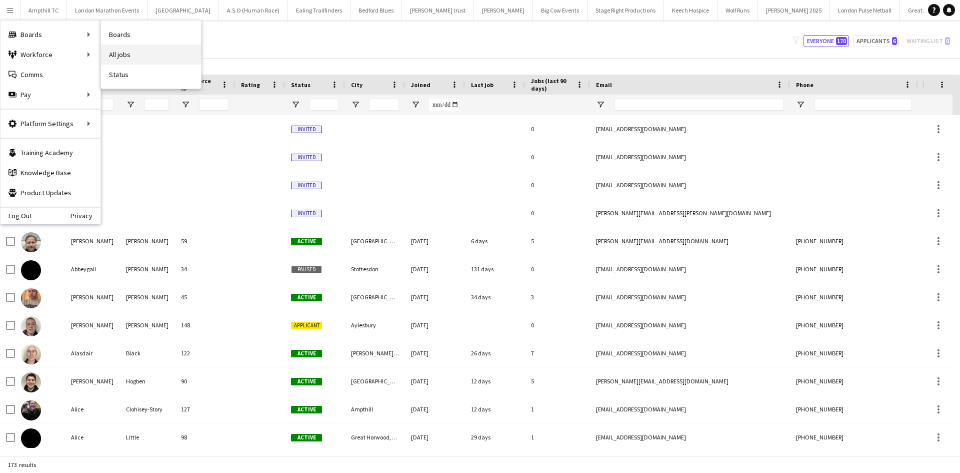
click at [132, 53] on link "All jobs" at bounding box center [151, 55] width 100 height 20
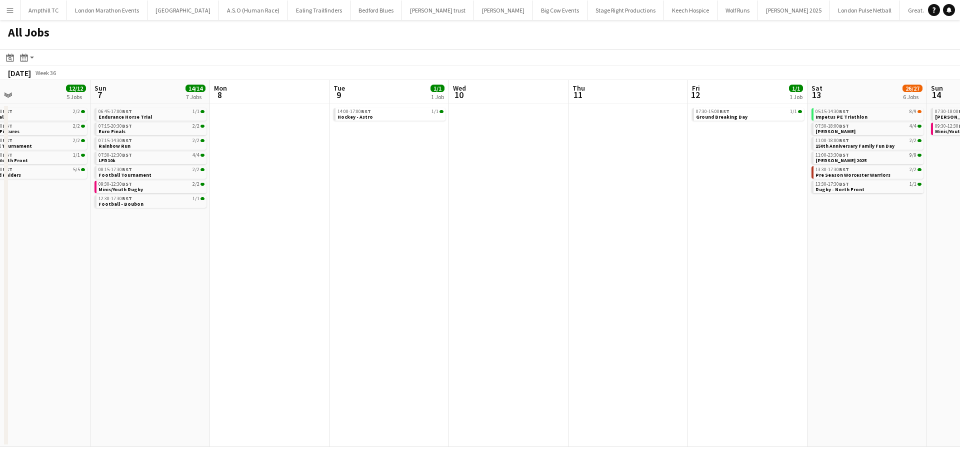
drag, startPoint x: 538, startPoint y: 175, endPoint x: 182, endPoint y: 221, distance: 359.1
click at [194, 222] on app-calendar-viewport "Tue 2 Wed 3 Thu 4 4/4 2 Jobs Fri 5 5/5 3 Jobs Sat 6 12/12 5 Jobs Sun 7 14/14 7 …" at bounding box center [480, 263] width 960 height 367
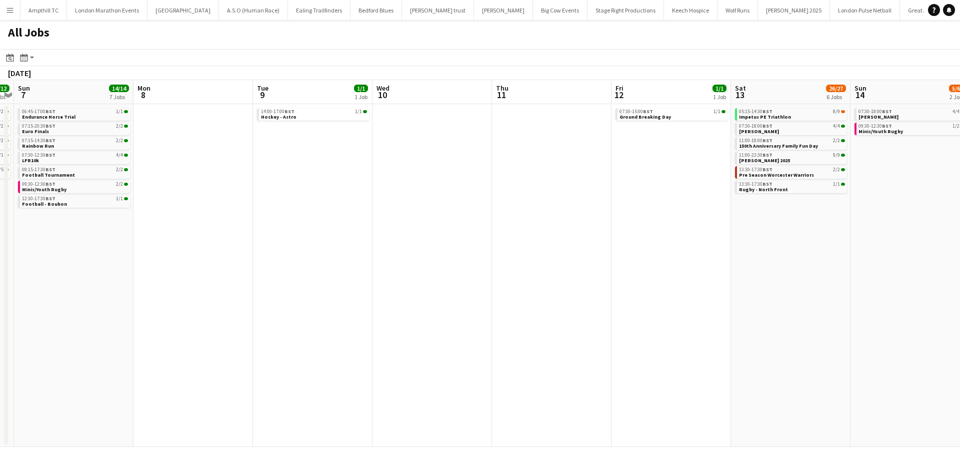
click at [263, 249] on app-all-jobs "All Jobs Date picker SEP 2025 SEP 2025 Monday M Tuesday T Wednesday W Thursday …" at bounding box center [480, 233] width 960 height 427
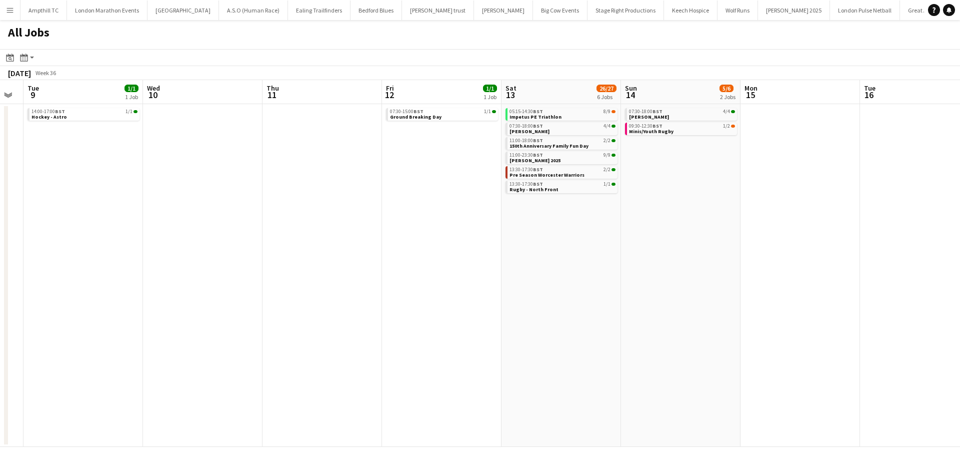
drag, startPoint x: 460, startPoint y: 256, endPoint x: 163, endPoint y: 234, distance: 298.3
click at [243, 251] on app-calendar-viewport "Sat 6 12/12 5 Jobs Sun 7 14/14 7 Jobs Mon 8 Tue 9 1/1 1 Job Wed 10 Thu 11 Fri 1…" at bounding box center [480, 263] width 960 height 367
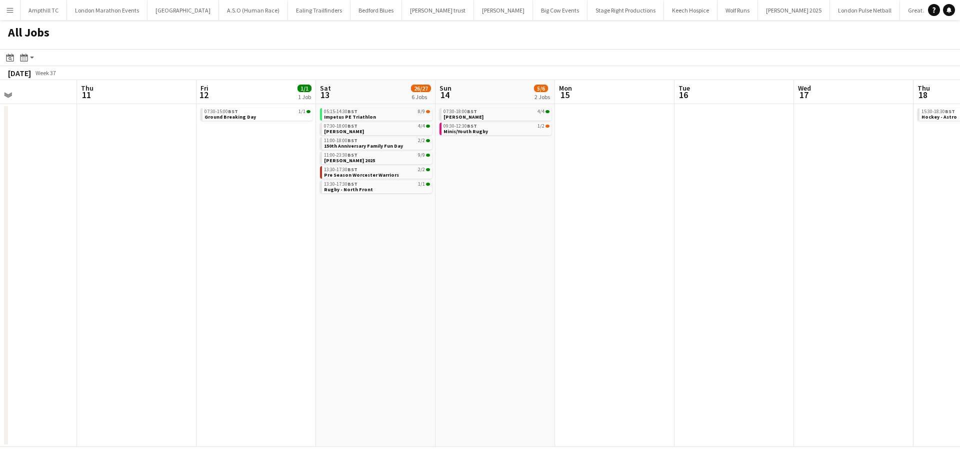
drag, startPoint x: 666, startPoint y: 225, endPoint x: 320, endPoint y: 204, distance: 346.7
click at [287, 219] on app-calendar-viewport "Mon 8 Tue 9 1/1 1 Job Wed 10 Thu 11 Fri 12 1/1 1 Job Sat 13 26/27 6 Jobs Sun 14…" at bounding box center [480, 263] width 960 height 367
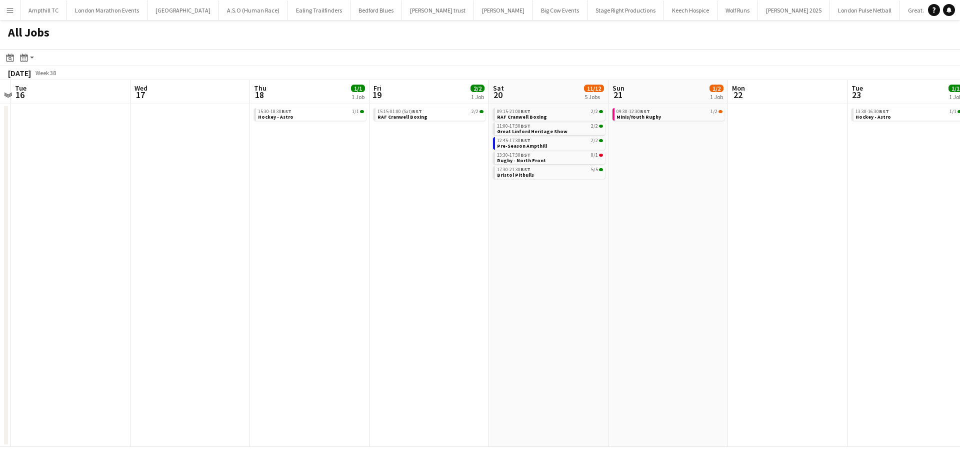
drag, startPoint x: 584, startPoint y: 207, endPoint x: 488, endPoint y: 209, distance: 96.0
click at [492, 209] on app-calendar-viewport "Sat 13 26/27 6 Jobs Sun 14 5/6 2 Jobs Mon 15 Tue 16 Wed 17 Thu 18 1/1 1 Job Fri…" at bounding box center [480, 263] width 960 height 367
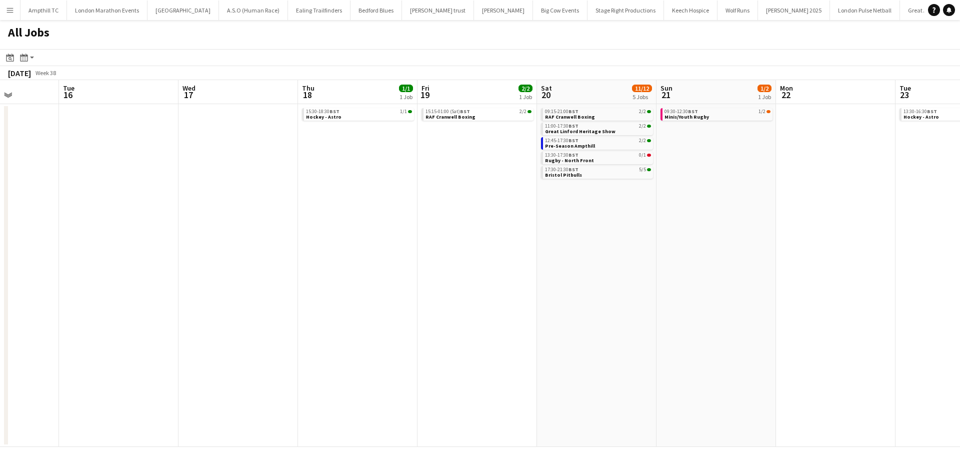
click at [342, 258] on app-all-jobs "All Jobs Date picker SEP 2025 SEP 2025 Monday M Tuesday T Wednesday W Thursday …" at bounding box center [480, 233] width 960 height 427
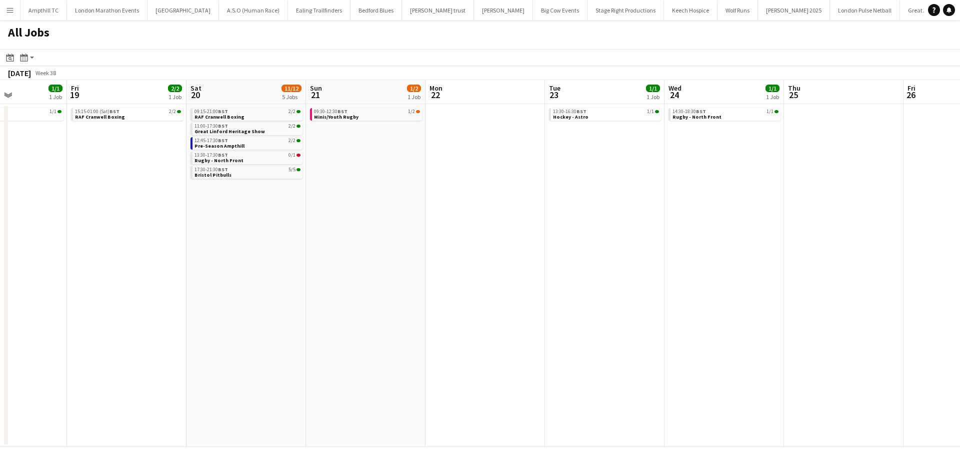
drag, startPoint x: 826, startPoint y: 258, endPoint x: 287, endPoint y: 249, distance: 539.6
click at [312, 258] on app-calendar-viewport "Mon 15 Tue 16 Wed 17 Thu 18 1/1 1 Job Fri 19 2/2 1 Job Sat 20 11/12 5 Jobs Sun …" at bounding box center [480, 263] width 960 height 367
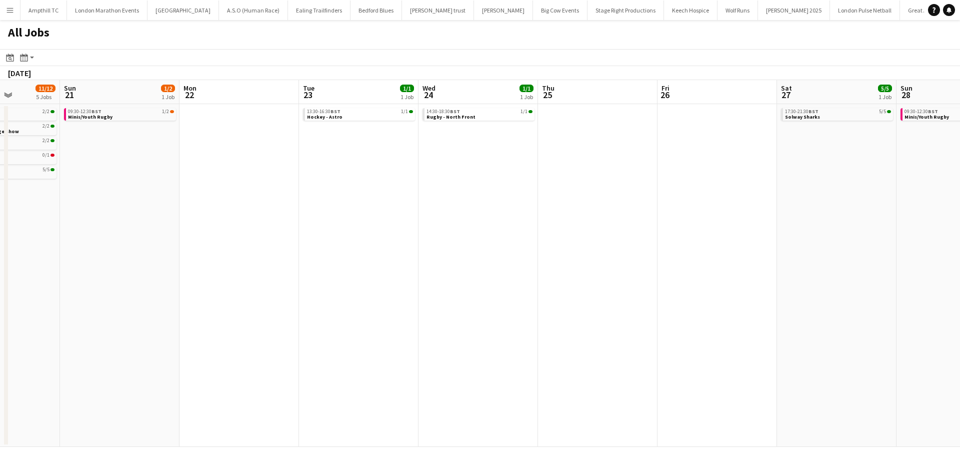
drag, startPoint x: 663, startPoint y: 241, endPoint x: 404, endPoint y: 230, distance: 259.8
click at [422, 231] on app-calendar-viewport "Thu 18 1/1 1 Job Fri 19 2/2 1 Job Sat 20 11/12 5 Jobs Sun 21 1/2 1 Job Mon 22 T…" at bounding box center [480, 263] width 960 height 367
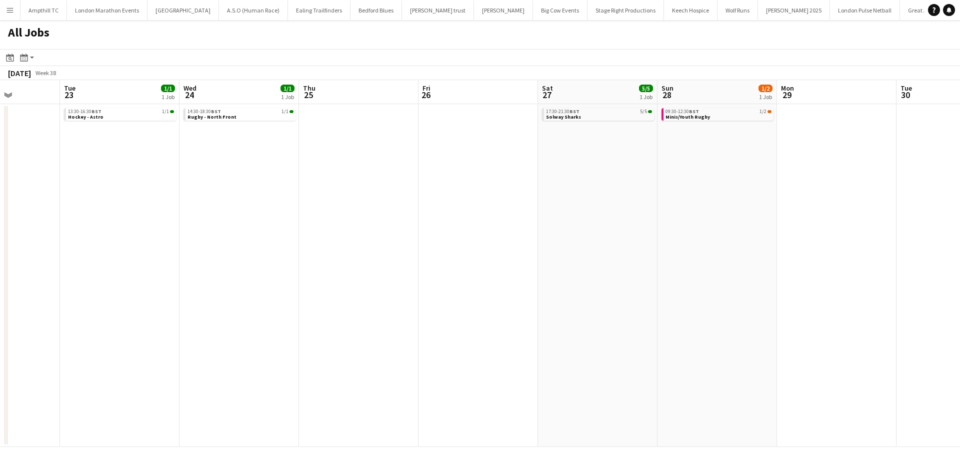
scroll to position [0, 474]
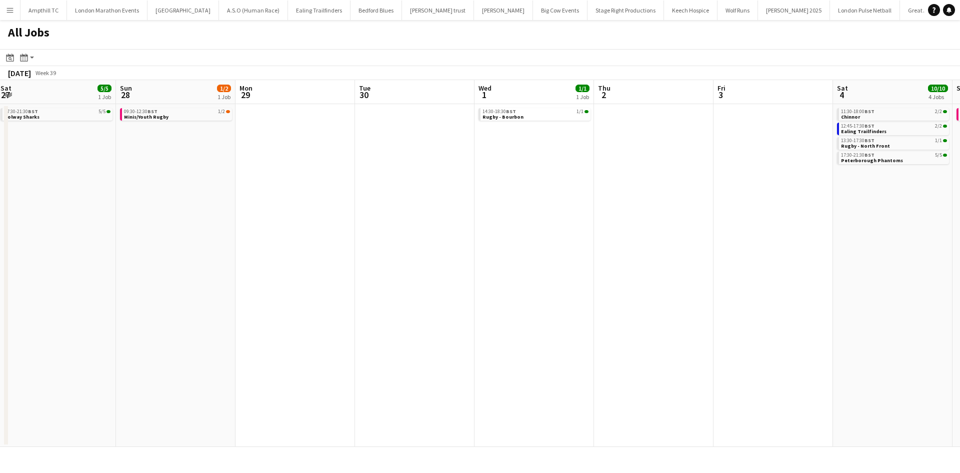
drag, startPoint x: 693, startPoint y: 199, endPoint x: 348, endPoint y: 238, distance: 347.2
click at [347, 238] on app-calendar-viewport "Mon 22 Tue 23 1/1 1 Job Wed 24 1/1 1 Job Thu 25 Fri 26 Sat 27 5/5 1 Job Sun 28 …" at bounding box center [480, 263] width 960 height 367
drag, startPoint x: 624, startPoint y: 238, endPoint x: 545, endPoint y: 239, distance: 79.0
click at [545, 239] on app-calendar-viewport "Thu 25 Fri 26 Sat 27 5/5 1 Job Sun 28 1/2 1 Job Mon 29 Tue 30 Wed 1 1/1 1 Job T…" at bounding box center [480, 263] width 960 height 367
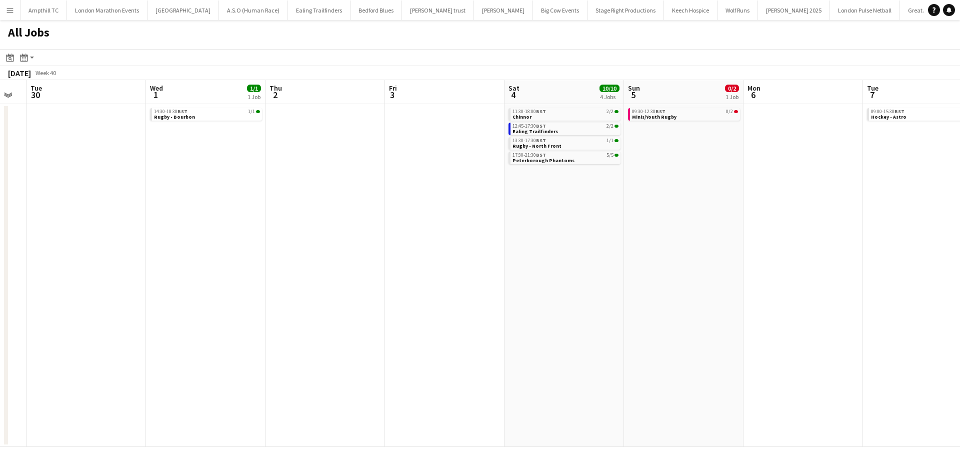
click at [443, 233] on app-all-jobs "All Jobs Date picker SEP 2025 SEP 2025 Monday M Tuesday T Wednesday W Thursday …" at bounding box center [480, 233] width 960 height 427
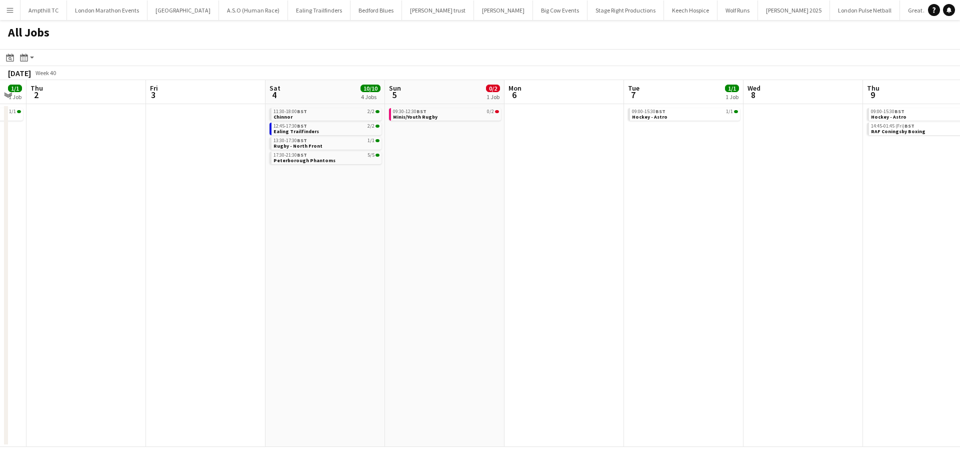
click at [292, 229] on app-calendar-viewport "Mon 29 Tue 30 Wed 1 1/1 1 Job Thu 2 Fri 3 Sat 4 10/10 4 Jobs Sun 5 0/2 1 Job Mo…" at bounding box center [480, 263] width 960 height 367
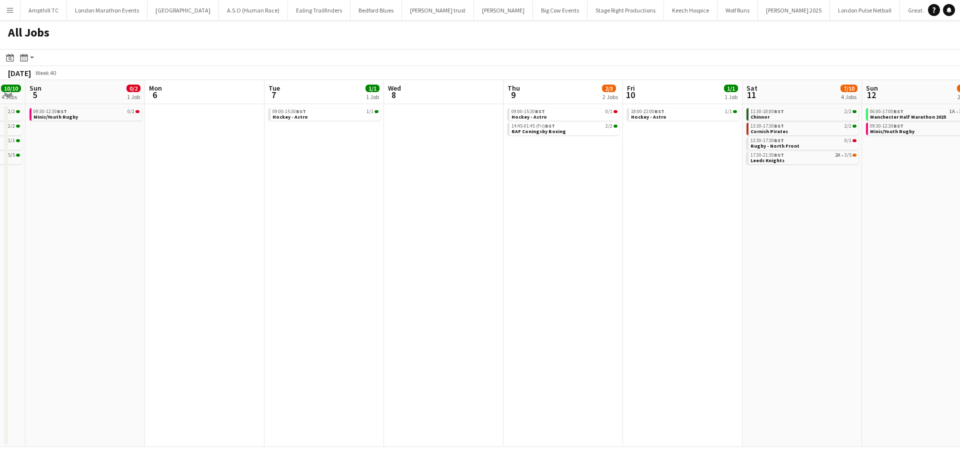
scroll to position [0, 303]
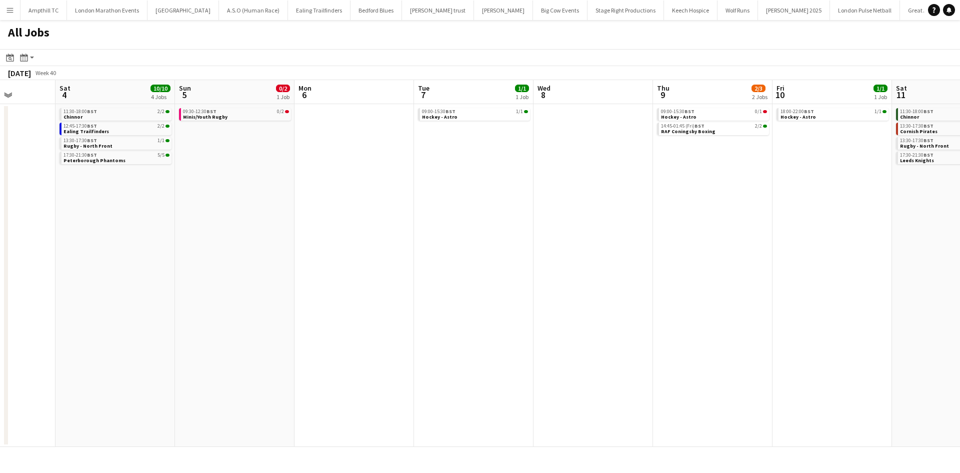
drag, startPoint x: 674, startPoint y: 220, endPoint x: 584, endPoint y: 222, distance: 89.5
click at [525, 218] on app-calendar-viewport "Wed 1 1/1 1 Job Thu 2 Fri 3 Sat 4 10/10 4 Jobs Sun 5 0/2 1 Job Mon 6 Tue 7 1/1 …" at bounding box center [480, 263] width 960 height 367
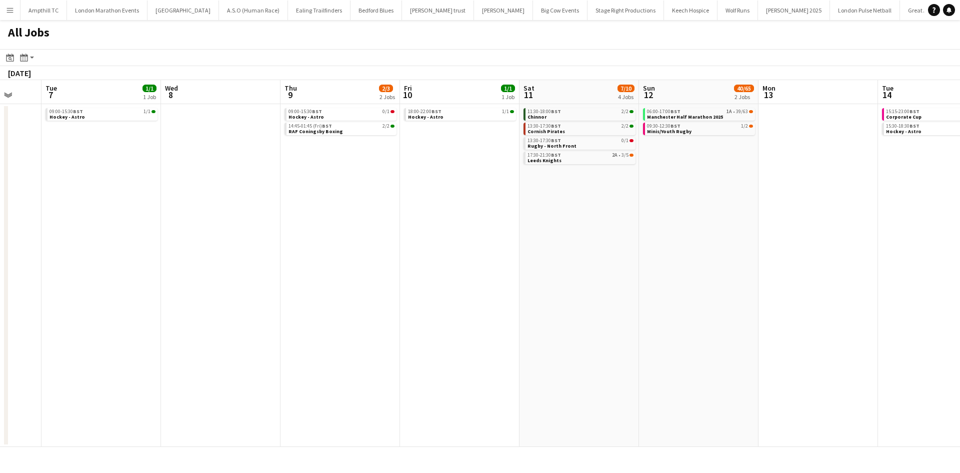
drag, startPoint x: 727, startPoint y: 226, endPoint x: 590, endPoint y: 223, distance: 136.5
click at [590, 223] on app-calendar-viewport "Fri 3 Sat 4 10/10 4 Jobs Sun 5 0/2 1 Job Mon 6 Tue 7 1/1 1 Job Wed 8 Thu 9 2/3 …" at bounding box center [480, 263] width 960 height 367
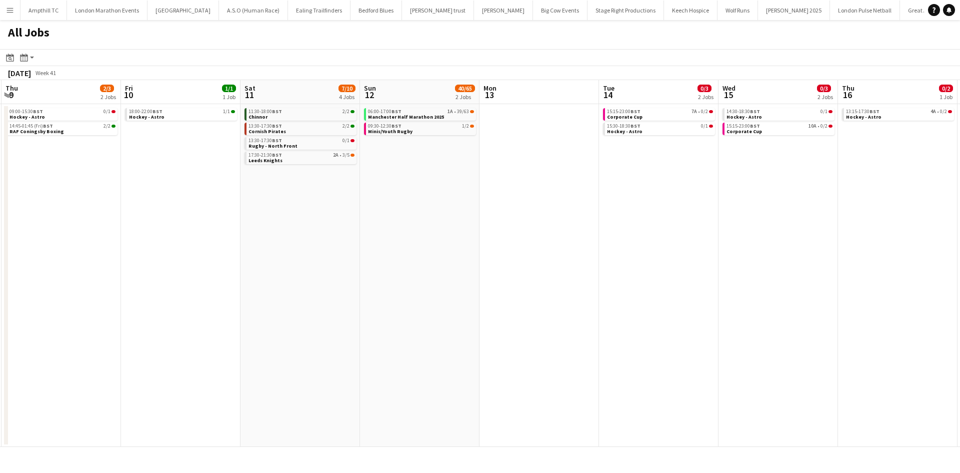
scroll to position [0, 478]
drag, startPoint x: 601, startPoint y: 219, endPoint x: 534, endPoint y: 221, distance: 67.5
click at [534, 221] on app-calendar-viewport "Sun 5 0/2 1 Job Mon 6 Tue 7 1/1 1 Job Wed 8 Thu 9 2/3 2 Jobs Fri 10 1/1 1 Job S…" at bounding box center [480, 263] width 960 height 367
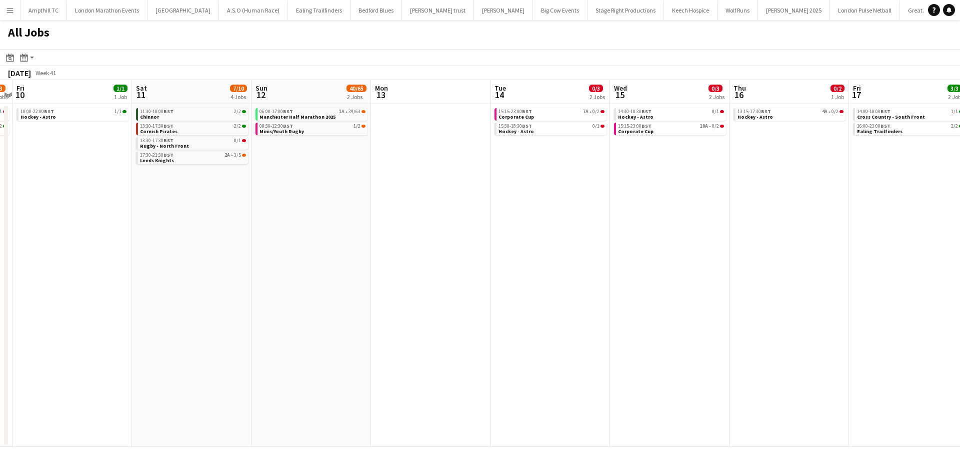
drag, startPoint x: 731, startPoint y: 221, endPoint x: 624, endPoint y: 234, distance: 108.3
click at [624, 234] on app-calendar-viewport "Wed 8 Thu 9 2/3 2 Jobs Fri 10 1/1 1 Job Sat 11 7/10 4 Jobs Sun 12 40/65 2 Jobs …" at bounding box center [480, 263] width 960 height 367
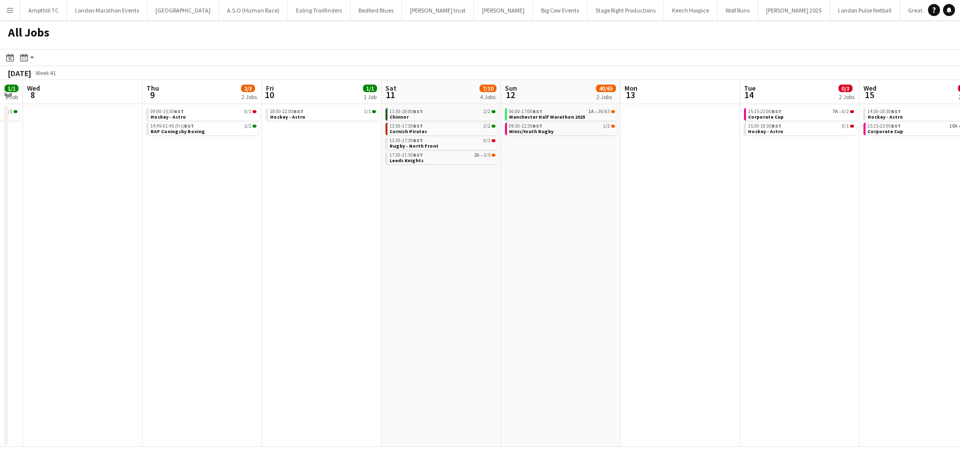
drag, startPoint x: 415, startPoint y: 213, endPoint x: 477, endPoint y: 198, distance: 64.3
click at [569, 214] on app-calendar-viewport "Mon 6 Tue 7 1/1 1 Job Wed 8 Thu 9 2/3 2 Jobs Fri 10 1/1 1 Job Sat 11 7/10 4 Job…" at bounding box center [480, 263] width 960 height 367
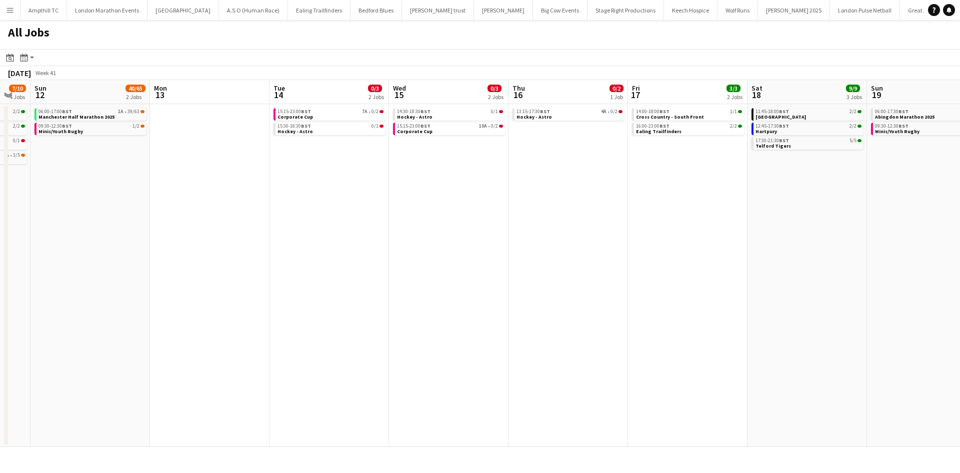
drag, startPoint x: 690, startPoint y: 261, endPoint x: 56, endPoint y: 355, distance: 641.6
click at [63, 355] on app-calendar-viewport "Wed 8 Thu 9 2/3 2 Jobs Fri 10 1/1 1 Job Sat 11 7/10 4 Jobs Sun 12 40/65 2 Jobs …" at bounding box center [480, 263] width 960 height 367
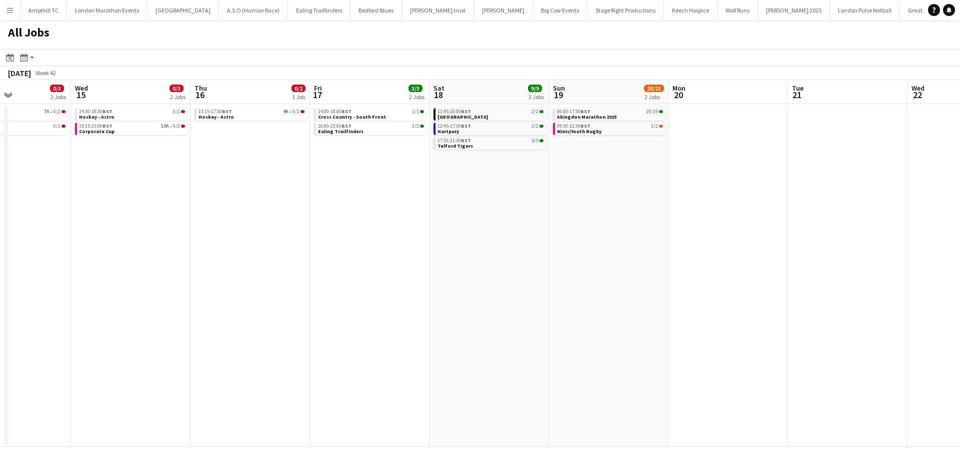
drag, startPoint x: 714, startPoint y: 343, endPoint x: 212, endPoint y: 337, distance: 502.1
click at [237, 337] on app-calendar-viewport "Sat 11 7/10 4 Jobs Sun 12 40/65 2 Jobs Mon 13 Tue 14 0/3 2 Jobs Wed 15 0/3 2 Jo…" at bounding box center [480, 263] width 960 height 367
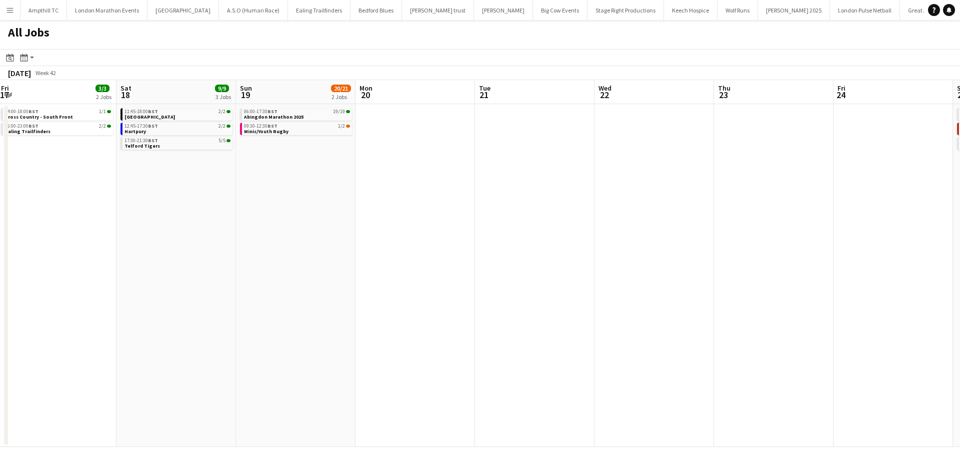
click at [218, 315] on app-all-jobs "All Jobs Date picker SEP 2025 SEP 2025 Monday M Tuesday T Wednesday W Thursday …" at bounding box center [480, 233] width 960 height 427
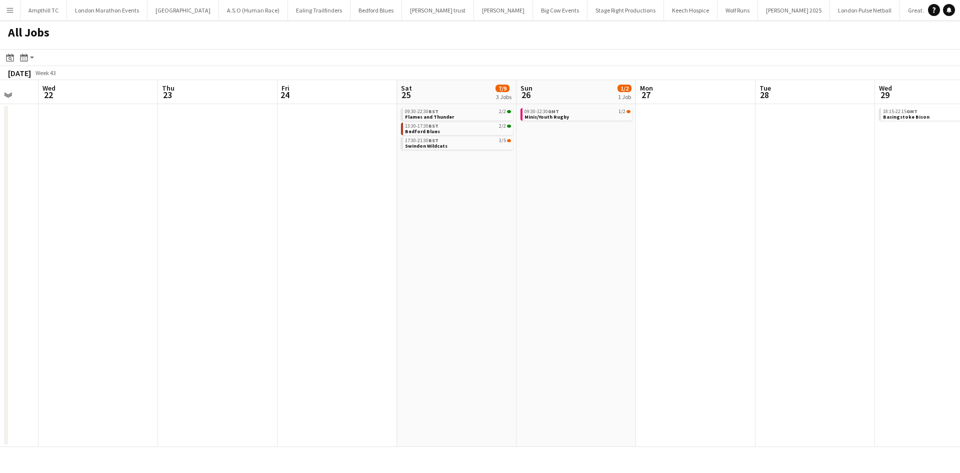
drag, startPoint x: 743, startPoint y: 263, endPoint x: 140, endPoint y: 269, distance: 603.1
click at [140, 269] on app-calendar-viewport "Fri 17 3/3 2 Jobs Sat 18 9/9 3 Jobs Sun 19 20/21 2 Jobs Mon 20 Tue 21 Wed 22 Th…" at bounding box center [480, 263] width 960 height 367
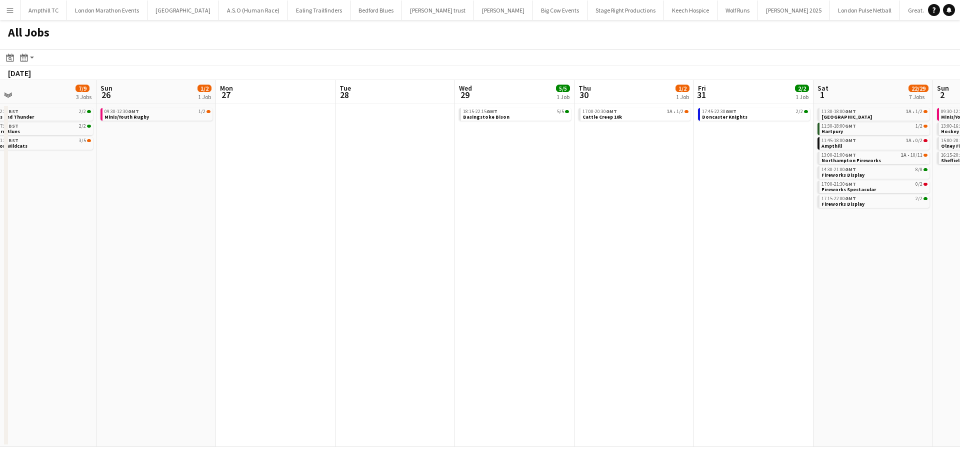
drag, startPoint x: 527, startPoint y: 267, endPoint x: -42, endPoint y: 268, distance: 568.1
click at [0, 268] on html "Menu Boards Boards Boards All jobs Status Workforce Workforce My Workforce Recr…" at bounding box center [480, 236] width 960 height 473
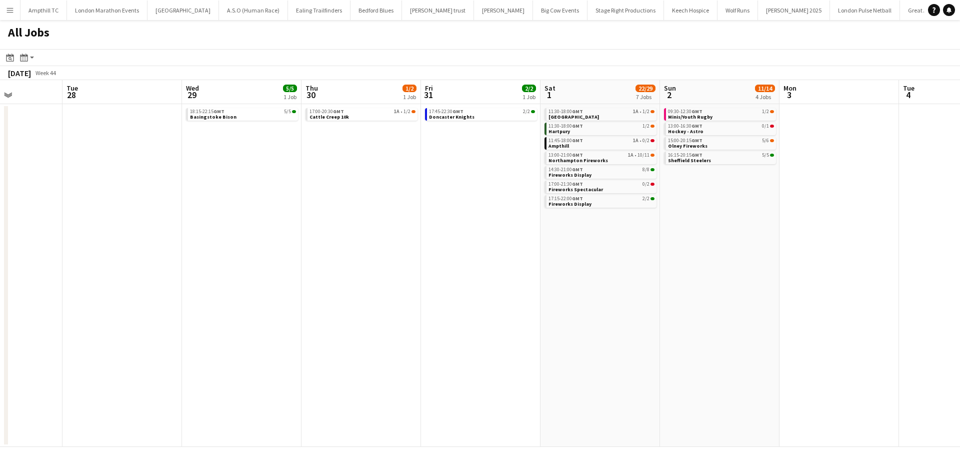
drag, startPoint x: 574, startPoint y: 268, endPoint x: -125, endPoint y: 277, distance: 698.6
click at [0, 277] on html "Menu Boards Boards Boards All jobs Status Workforce Workforce My Workforce Recr…" at bounding box center [480, 236] width 960 height 473
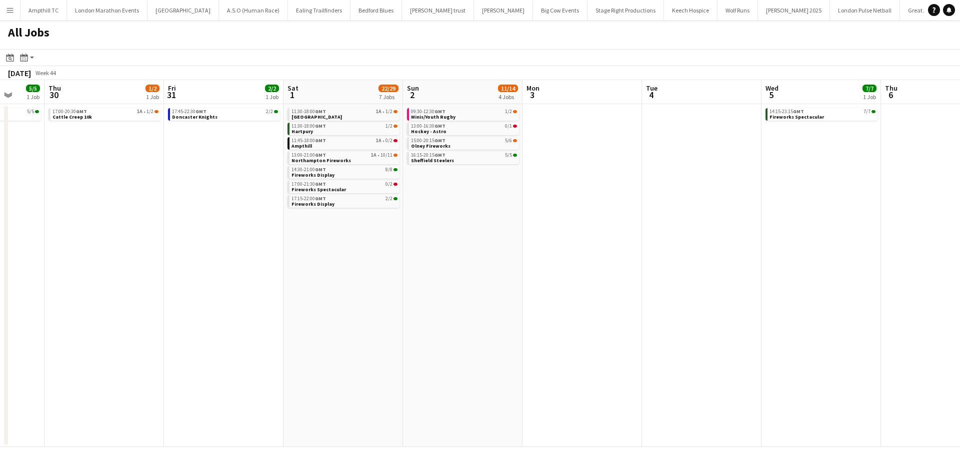
drag, startPoint x: 671, startPoint y: 267, endPoint x: -145, endPoint y: 270, distance: 815.6
click at [0, 270] on html "Menu Boards Boards Boards All jobs Status Workforce Workforce My Workforce Recr…" at bounding box center [480, 236] width 960 height 473
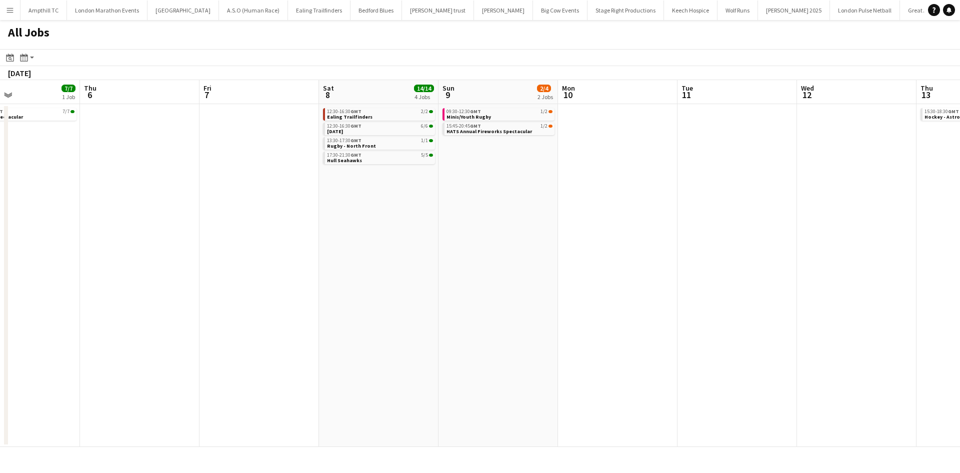
drag, startPoint x: 60, startPoint y: 263, endPoint x: -281, endPoint y: 263, distance: 340.5
click at [0, 263] on html "Menu Boards Boards Boards All jobs Status Workforce Workforce My Workforce Recr…" at bounding box center [480, 236] width 960 height 473
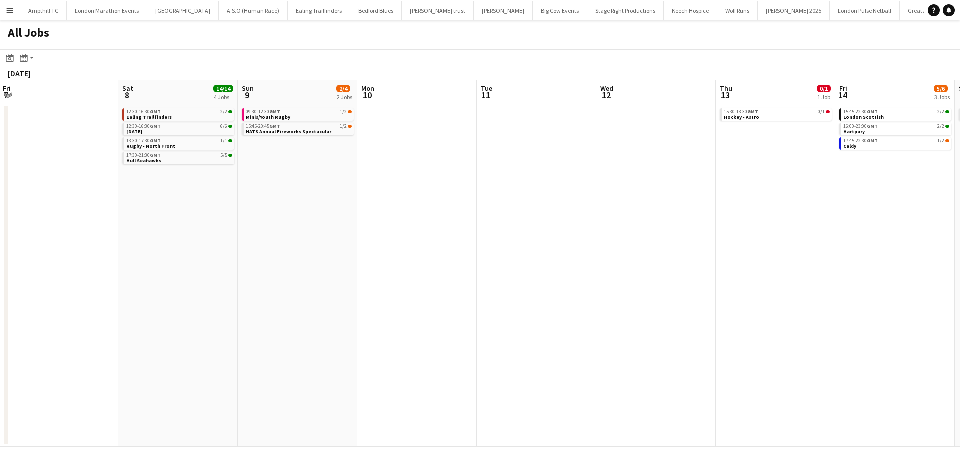
drag, startPoint x: -136, startPoint y: 270, endPoint x: -406, endPoint y: 270, distance: 270.0
click at [0, 270] on html "Menu Boards Boards Boards All jobs Status Workforce Workforce My Workforce Recr…" at bounding box center [480, 236] width 960 height 473
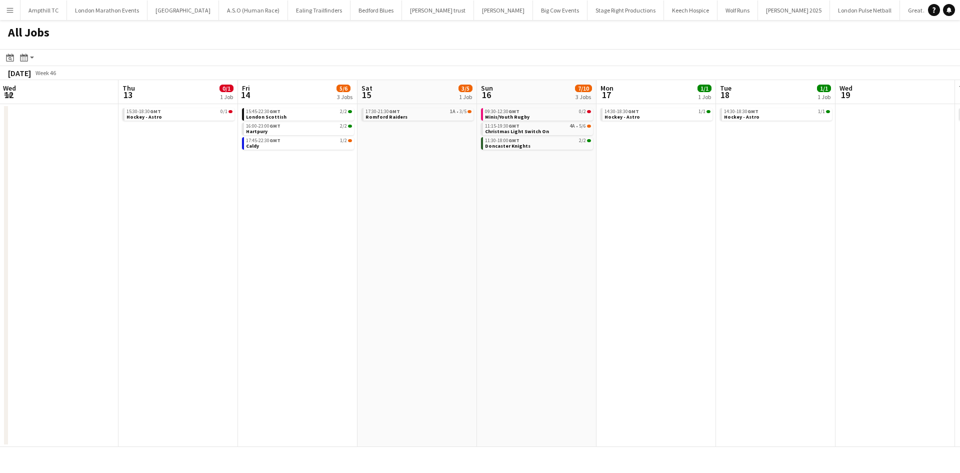
scroll to position [0, 471]
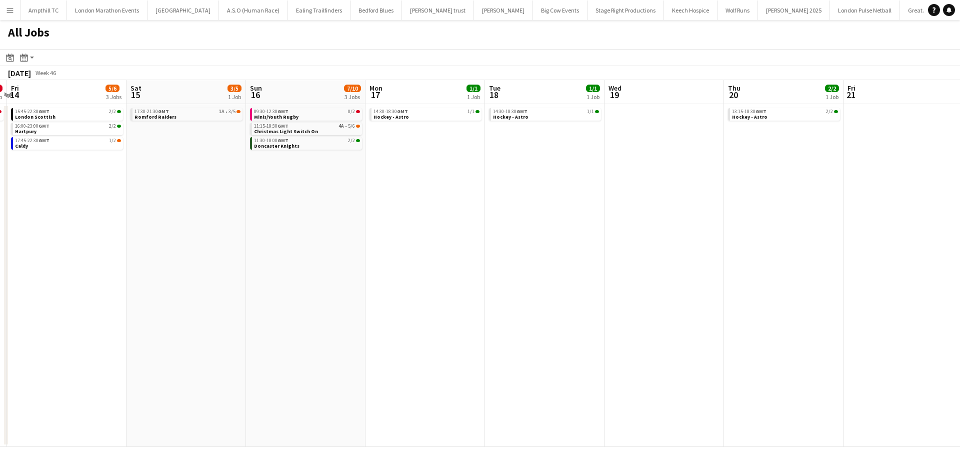
drag, startPoint x: 599, startPoint y: 262, endPoint x: -385, endPoint y: 252, distance: 984.2
click at [0, 252] on html "Menu Boards Boards Boards All jobs Status Workforce Workforce My Workforce Recr…" at bounding box center [480, 236] width 960 height 473
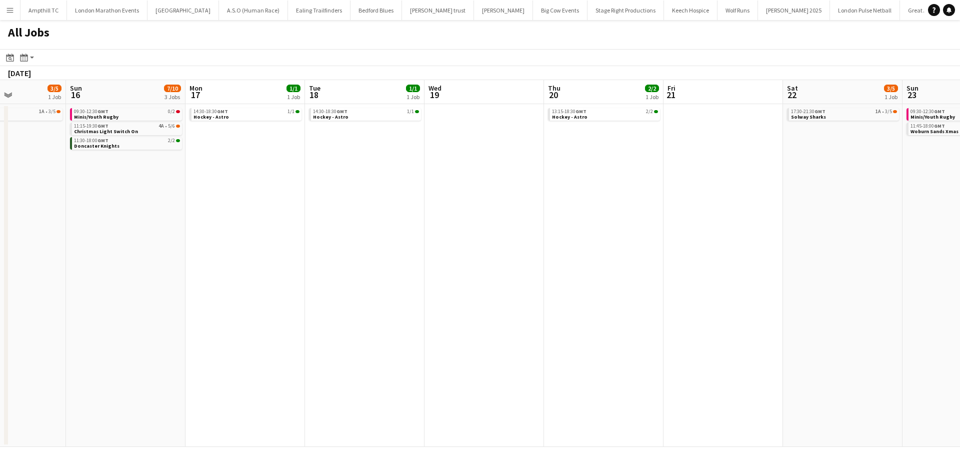
drag, startPoint x: 481, startPoint y: 253, endPoint x: -260, endPoint y: 214, distance: 741.1
click at [0, 214] on html "Menu Boards Boards Boards All jobs Status Workforce Workforce My Workforce Recr…" at bounding box center [480, 236] width 960 height 473
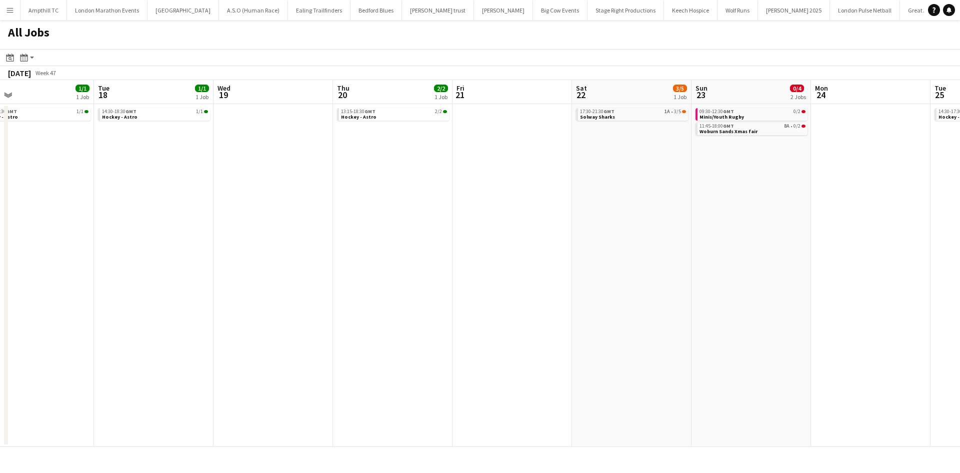
drag, startPoint x: 519, startPoint y: 211, endPoint x: -211, endPoint y: 193, distance: 729.8
click at [0, 193] on html "Menu Boards Boards Boards All jobs Status Workforce Workforce My Workforce Recr…" at bounding box center [480, 236] width 960 height 473
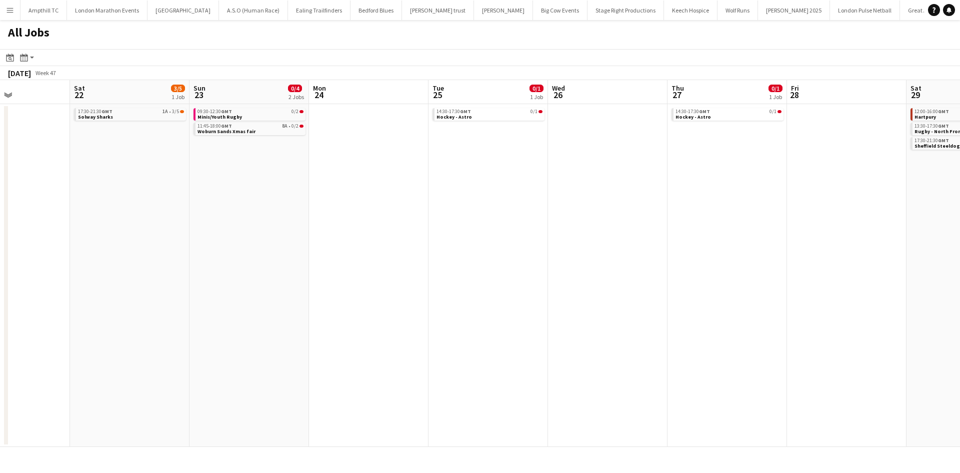
drag, startPoint x: 529, startPoint y: 192, endPoint x: -284, endPoint y: 156, distance: 812.9
click at [0, 156] on html "Menu Boards Boards Boards All jobs Status Workforce Workforce My Workforce Recr…" at bounding box center [480, 236] width 960 height 473
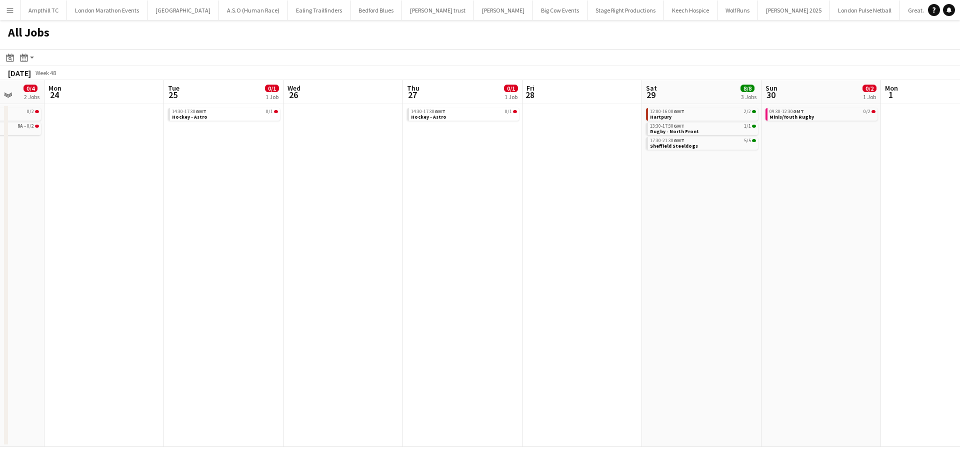
drag, startPoint x: 564, startPoint y: 165, endPoint x: 403, endPoint y: 166, distance: 160.5
click at [0, 152] on html "Menu Boards Boards Boards All jobs Status Workforce Workforce My Workforce Recr…" at bounding box center [480, 236] width 960 height 473
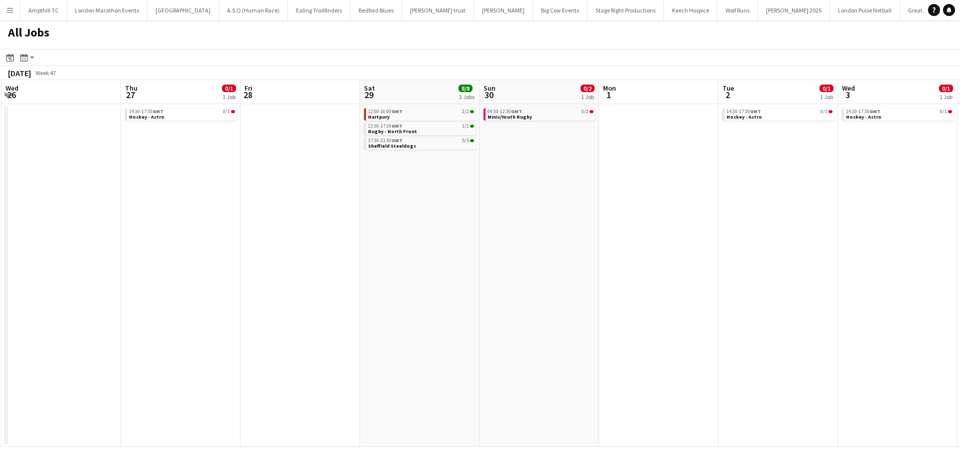
drag, startPoint x: 419, startPoint y: 172, endPoint x: -20, endPoint y: 172, distance: 438.5
click at [0, 172] on html "Menu Boards Boards Boards All jobs Status Workforce Workforce My Workforce Recr…" at bounding box center [480, 236] width 960 height 473
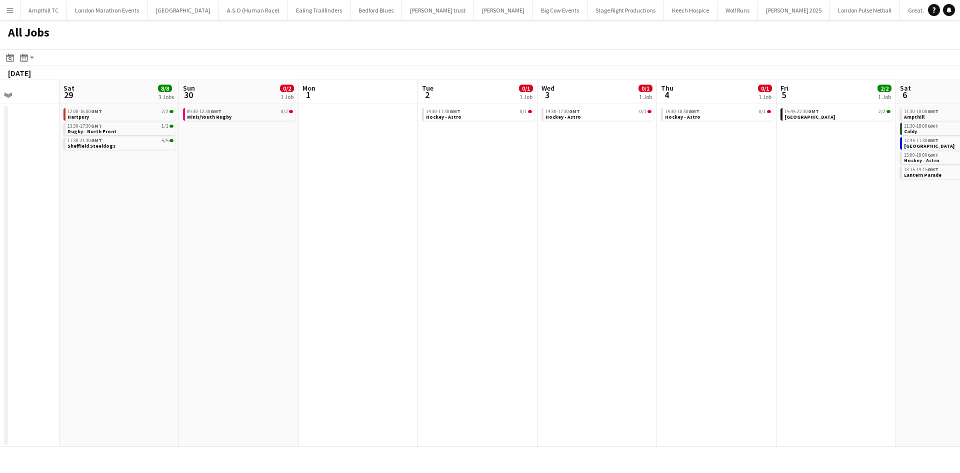
click at [286, 193] on app-all-jobs "All Jobs Date picker SEP 2025 SEP 2025 Monday M Tuesday T Wednesday W Thursday …" at bounding box center [480, 233] width 960 height 427
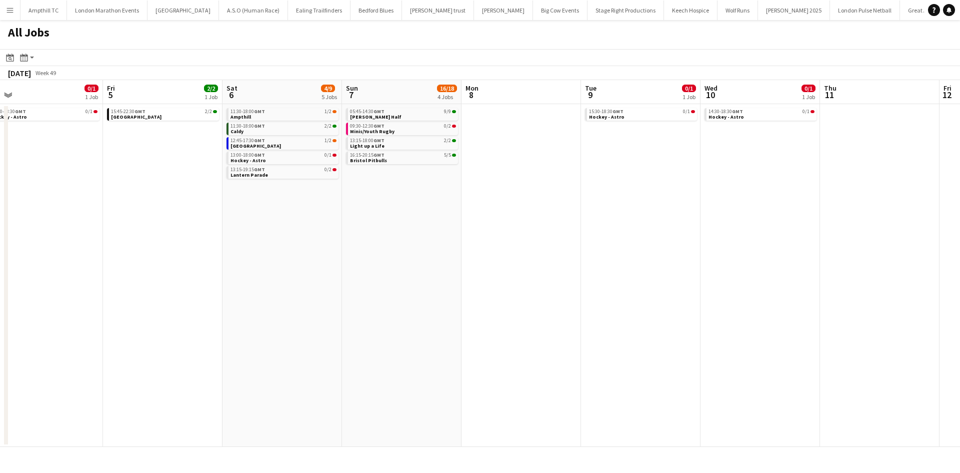
click at [292, 198] on app-all-jobs "All Jobs Date picker SEP 2025 SEP 2025 Monday M Tuesday T Wednesday W Thursday …" at bounding box center [480, 233] width 960 height 427
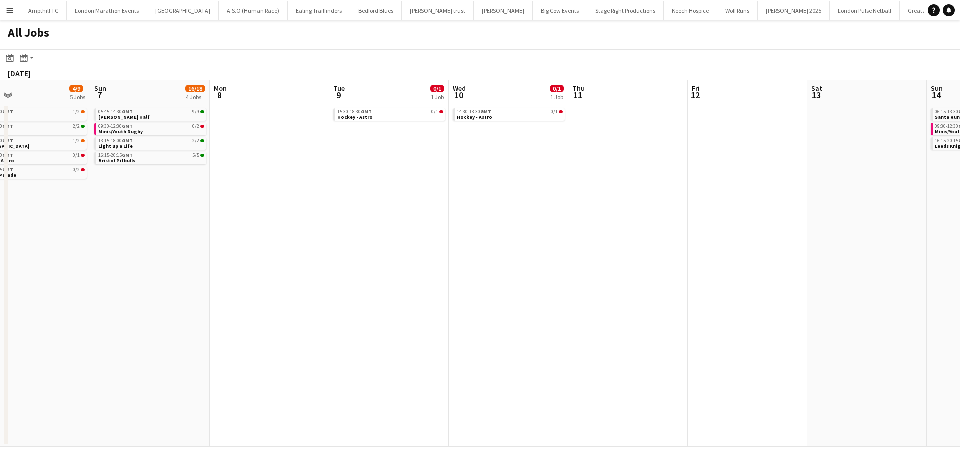
drag, startPoint x: 719, startPoint y: 197, endPoint x: 334, endPoint y: 193, distance: 385.6
click at [342, 195] on app-calendar-viewport "Wed 3 0/1 1 Job Thu 4 0/1 1 Job Fri 5 2/2 1 Job Sat 6 4/9 5 Jobs Sun 7 16/18 4 …" at bounding box center [480, 263] width 960 height 367
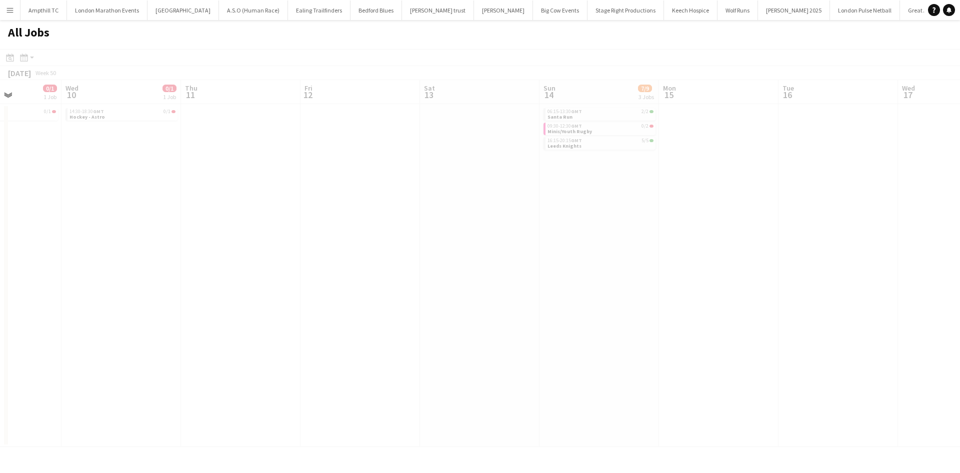
click at [266, 190] on app-all-jobs "All Jobs Date picker SEP 2025 SEP 2025 Monday M Tuesday T Wednesday W Thursday …" at bounding box center [480, 233] width 960 height 427
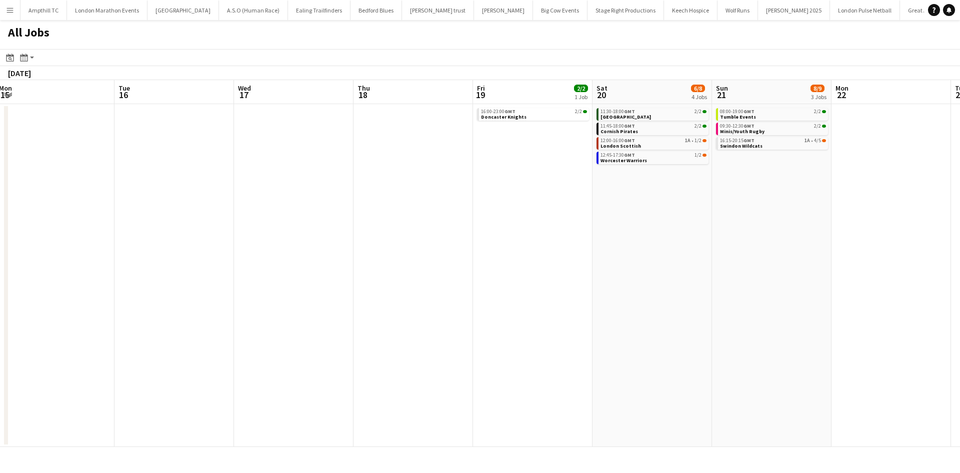
drag, startPoint x: 676, startPoint y: 193, endPoint x: 623, endPoint y: 190, distance: 53.1
click at [597, 193] on app-calendar-viewport "Thu 11 Fri 12 Sat 13 Sun 14 7/9 3 Jobs Mon 15 Tue 16 Wed 17 Thu 18 Fri 19 2/2 1…" at bounding box center [480, 263] width 960 height 367
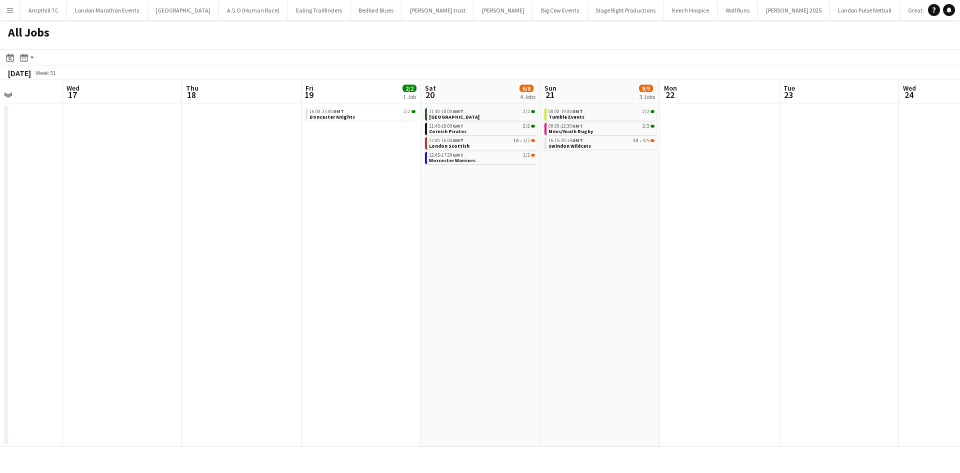
scroll to position [0, 301]
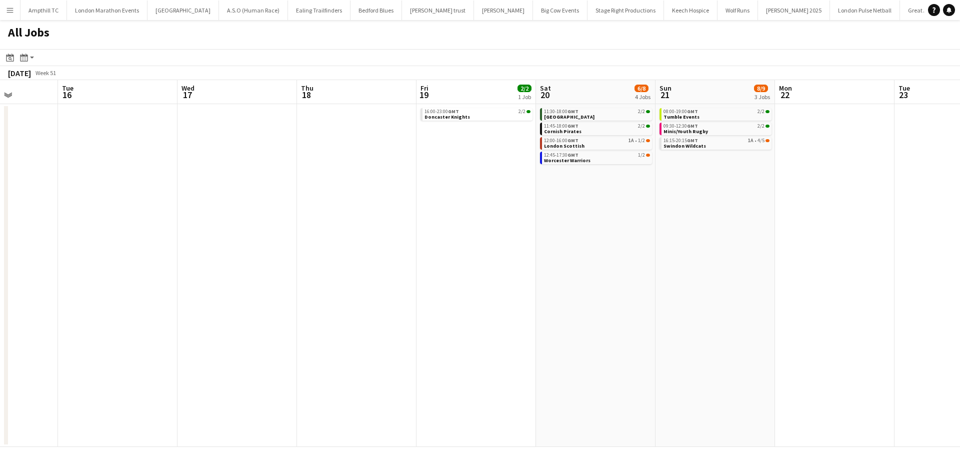
click at [561, 180] on app-all-jobs "All Jobs Date picker SEP 2025 SEP 2025 Monday M Tuesday T Wednesday W Thursday …" at bounding box center [480, 233] width 960 height 427
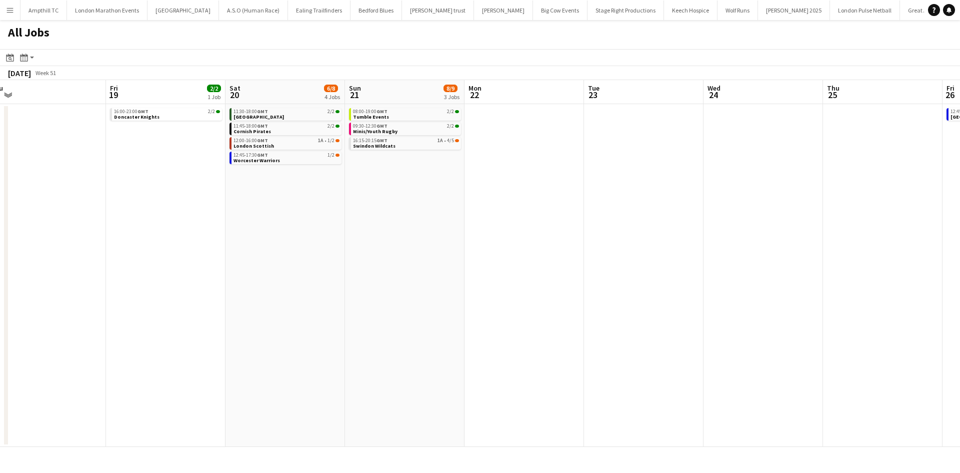
click at [159, 169] on app-all-jobs "All Jobs Date picker SEP 2025 SEP 2025 Monday M Tuesday T Wednesday W Thursday …" at bounding box center [480, 233] width 960 height 427
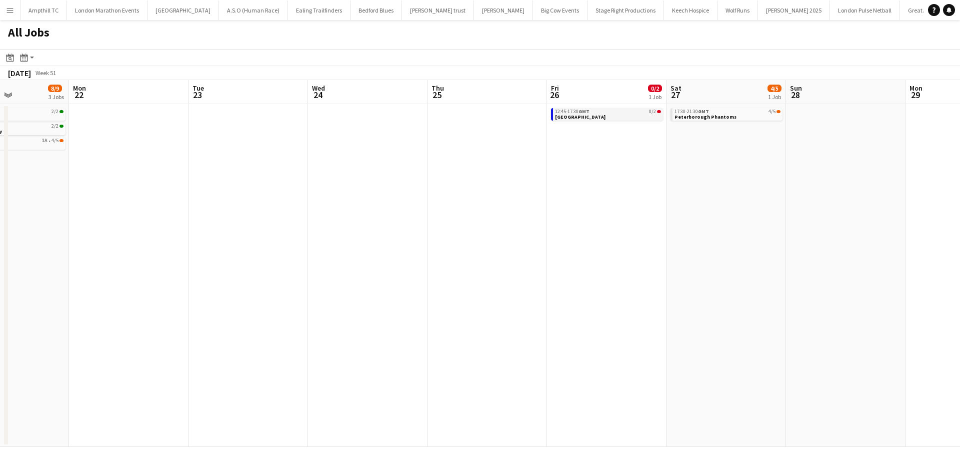
click at [610, 118] on link "12:45-17:30 GMT 0/2 Richmond" at bounding box center [608, 114] width 106 height 12
drag, startPoint x: 257, startPoint y: 235, endPoint x: 135, endPoint y: 240, distance: 121.6
click at [135, 240] on app-calendar-viewport "Fri 19 2/2 1 Job Sat 20 6/8 4 Jobs Sun 21 8/9 3 Jobs Mon 22 Tue 23 Wed 24 Thu 2…" at bounding box center [480, 263] width 960 height 367
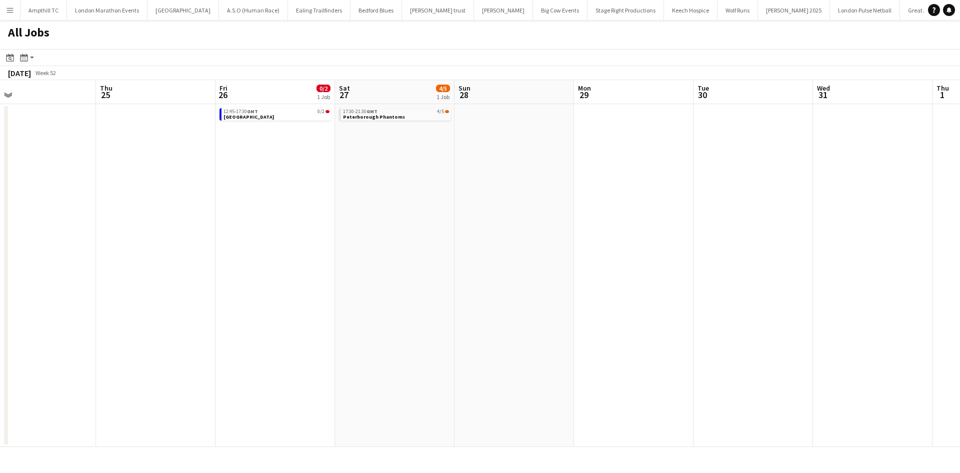
scroll to position [0, 324]
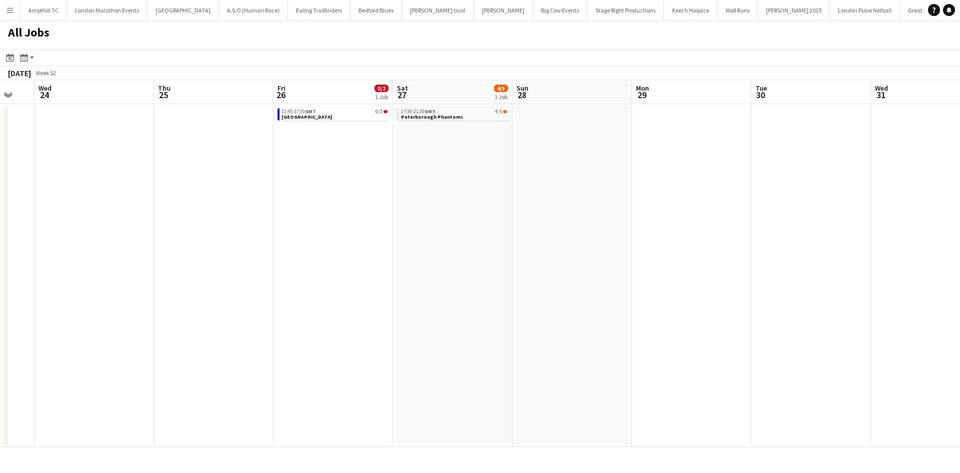
drag, startPoint x: 394, startPoint y: 225, endPoint x: -370, endPoint y: 232, distance: 763.1
click at [0, 232] on html "Menu Boards Boards Boards All jobs Status Workforce Workforce My Workforce Recr…" at bounding box center [480, 236] width 960 height 473
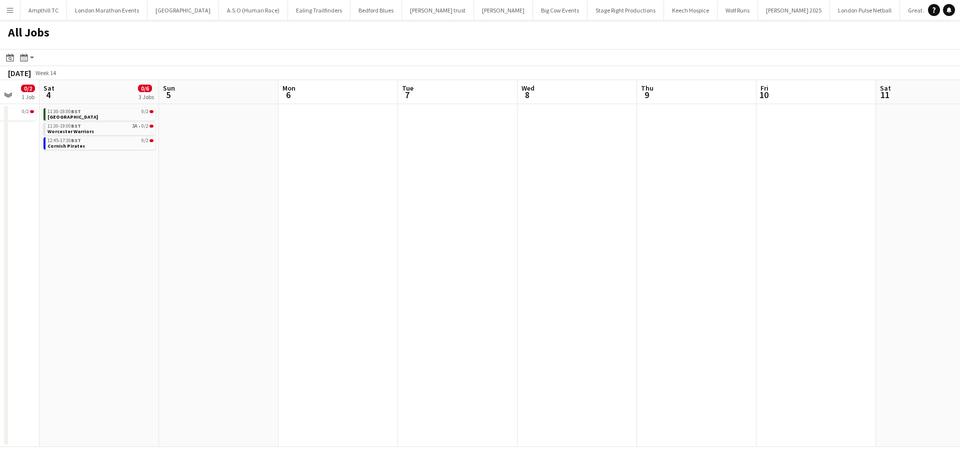
scroll to position [0, 333]
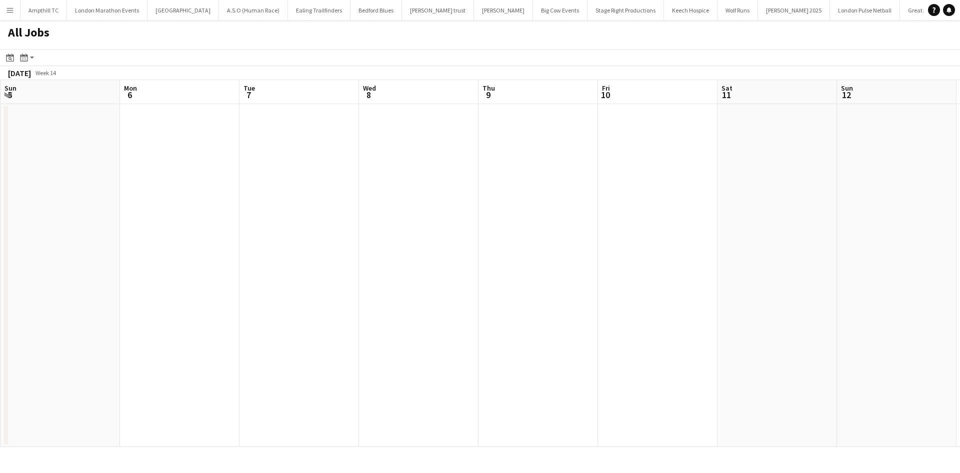
click at [27, 215] on app-all-jobs "All Jobs Date picker SEP 2025 SEP 2025 Monday M Tuesday T Wednesday W Thursday …" at bounding box center [480, 233] width 960 height 427
drag, startPoint x: 318, startPoint y: 216, endPoint x: 77, endPoint y: 216, distance: 241.0
click at [82, 216] on app-calendar-viewport "Fri 3 0/2 1 Job Sat 4 0/6 3 Jobs Sun 5 Mon 6 Tue 7 Wed 8 Thu 9 Fri 10 Sat 11 Su…" at bounding box center [480, 263] width 960 height 367
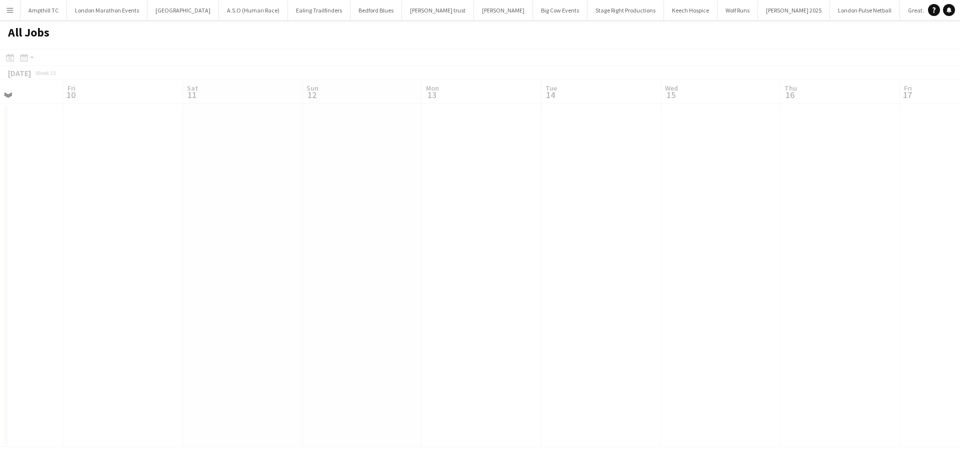
drag, startPoint x: 469, startPoint y: 198, endPoint x: 286, endPoint y: 159, distance: 186.6
click at [190, 165] on app-calendar-viewport "Tue 7 Wed 8 Thu 9 Fri 10 Sat 11 Sun 12 Mon 13 Tue 14 Wed 15 Thu 16 Fri 17 Sat 1…" at bounding box center [480, 263] width 960 height 367
drag, startPoint x: 409, startPoint y: 158, endPoint x: 799, endPoint y: 148, distance: 390.2
click at [799, 148] on app-calendar-viewport "Mon 6 Tue 7 Wed 8 Thu 9 Fri 10 Sat 11 Sun 12 Mon 13 Tue 14 Wed 15 Thu 16 Fri 17…" at bounding box center [480, 263] width 960 height 367
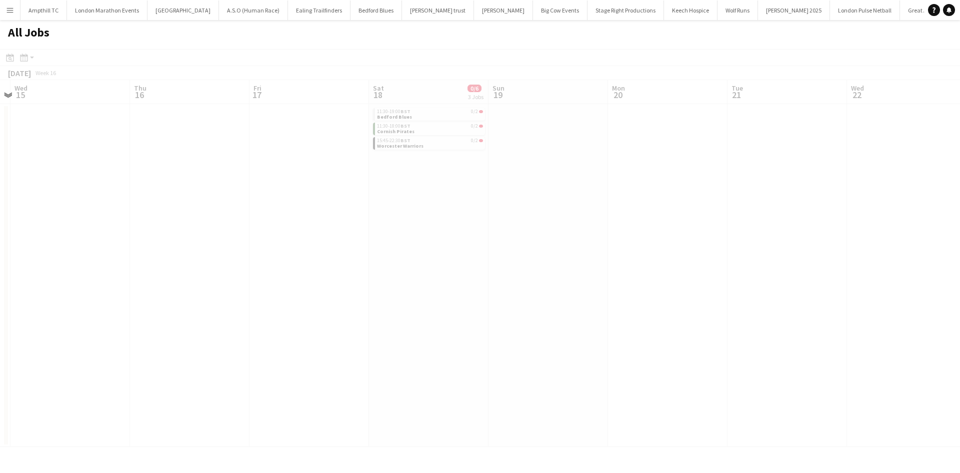
scroll to position [0, 302]
drag, startPoint x: 249, startPoint y: 267, endPoint x: 173, endPoint y: 223, distance: 87.1
click at [0, 268] on html "Menu Boards Boards Boards All jobs Status Workforce Workforce My Workforce Recr…" at bounding box center [480, 236] width 960 height 473
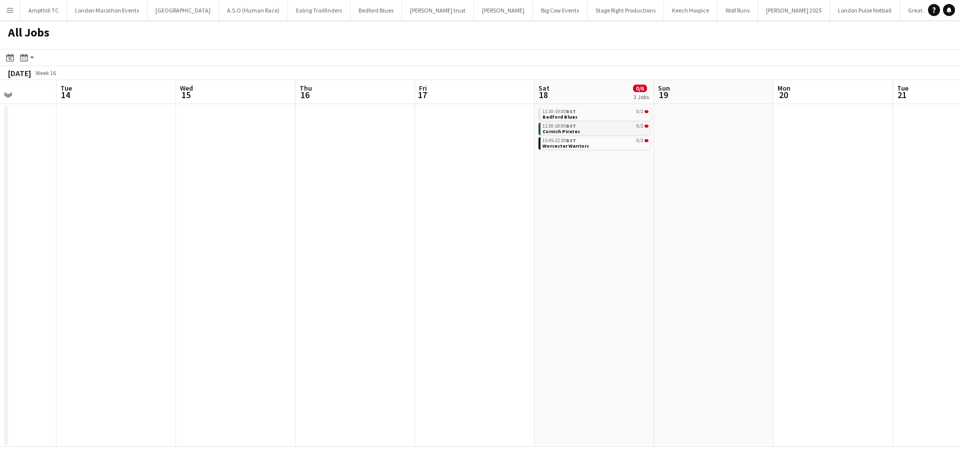
click at [568, 131] on span "Cornish Pirates" at bounding box center [562, 131] width 38 height 7
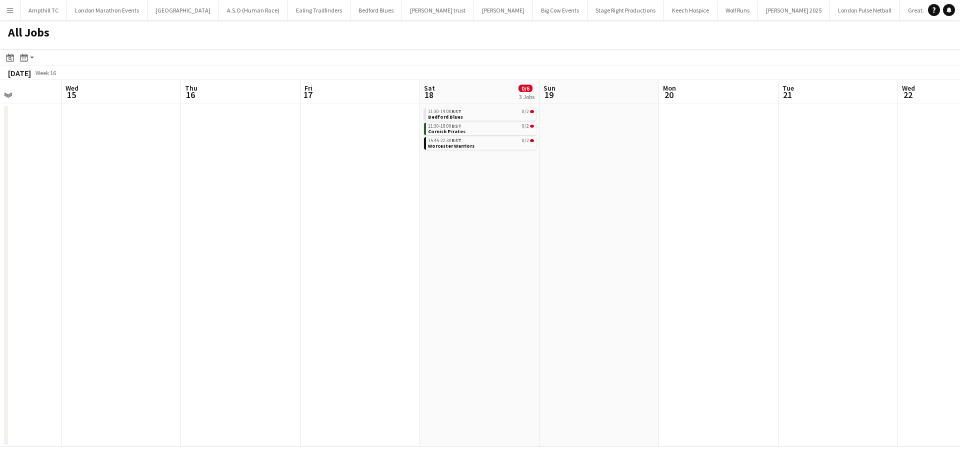
drag, startPoint x: 570, startPoint y: 197, endPoint x: 639, endPoint y: 173, distance: 73.2
click at [365, 205] on app-calendar-viewport "Sat 11 Sun 12 Mon 13 Tue 14 Wed 15 Thu 16 Fri 17 Sat 18 0/6 3 Jobs Sun 19 Mon 2…" at bounding box center [480, 263] width 960 height 367
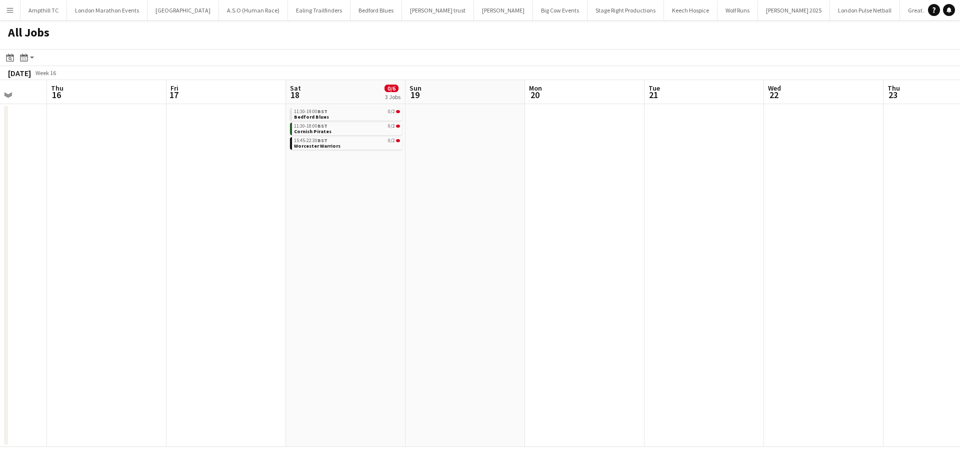
click at [549, 215] on app-all-jobs "All Jobs Date picker SEP 2025 SEP 2025 Monday M Tuesday T Wednesday W Thursday …" at bounding box center [480, 233] width 960 height 427
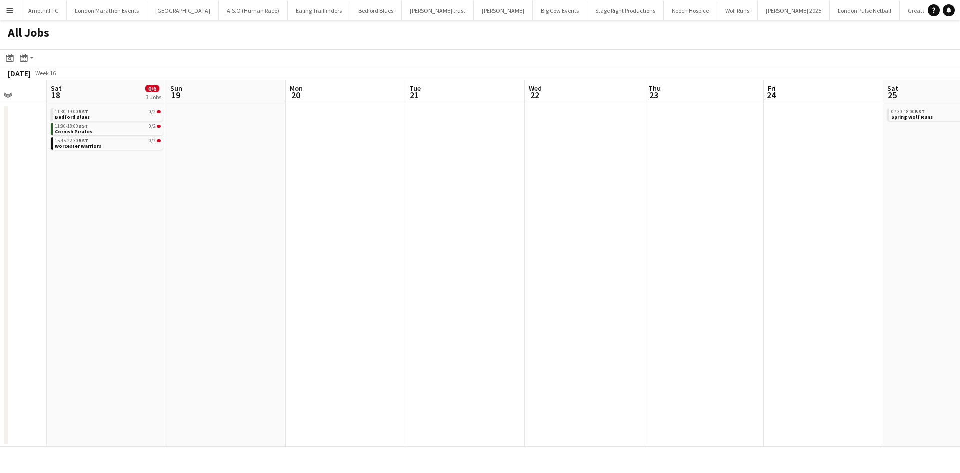
drag, startPoint x: 605, startPoint y: 212, endPoint x: 434, endPoint y: 227, distance: 171.2
click at [447, 227] on app-calendar-viewport "Wed 15 Thu 16 Fri 17 Sat 18 0/6 3 Jobs Sun 19 Mon 20 Tue 21 Wed 22 Thu 23 Fri 2…" at bounding box center [480, 263] width 960 height 367
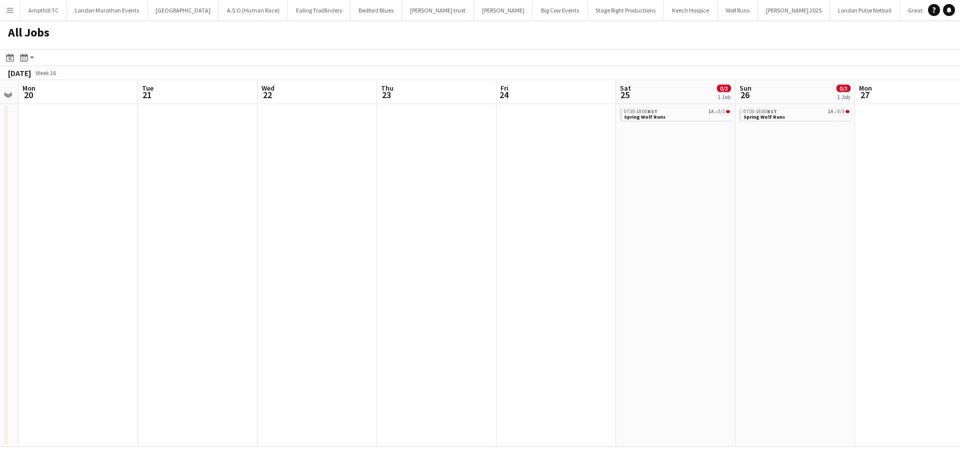
click at [354, 241] on app-all-jobs "All Jobs Date picker SEP 2025 SEP 2025 Monday M Tuesday T Wednesday W Thursday …" at bounding box center [480, 233] width 960 height 427
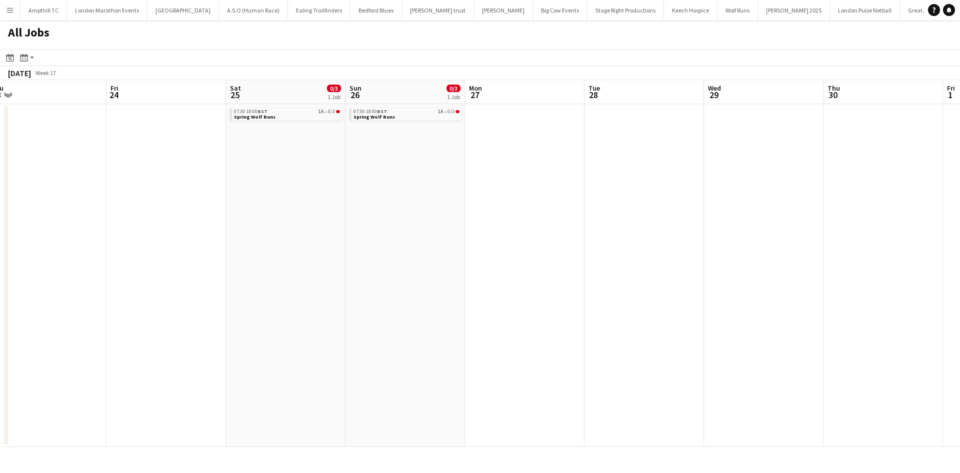
click at [263, 236] on app-all-jobs "All Jobs Date picker SEP 2025 SEP 2025 Monday M Tuesday T Wednesday W Thursday …" at bounding box center [480, 233] width 960 height 427
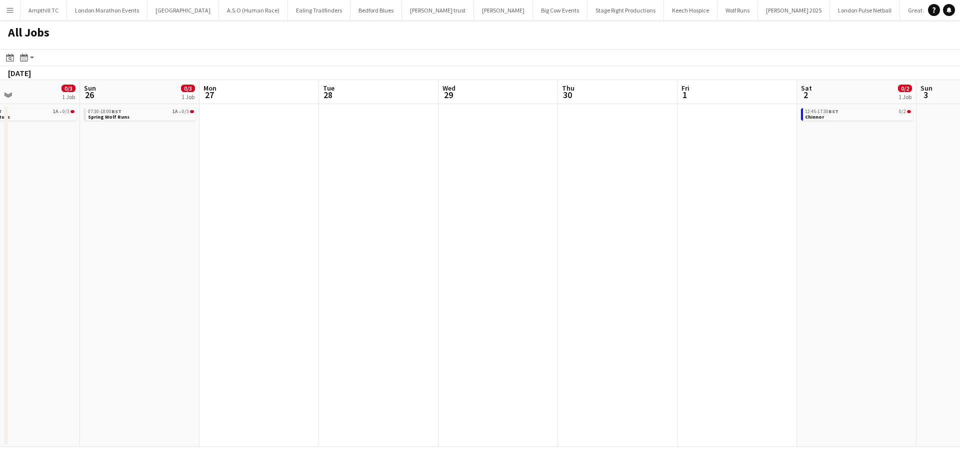
drag, startPoint x: 670, startPoint y: 242, endPoint x: 313, endPoint y: 267, distance: 358.4
click at [314, 268] on app-calendar-viewport "Thu 23 Fri 24 Sat 25 0/3 1 Job Sun 26 0/3 1 Job Mon 27 Tue 28 Wed 29 Thu 30 Fri…" at bounding box center [480, 263] width 960 height 367
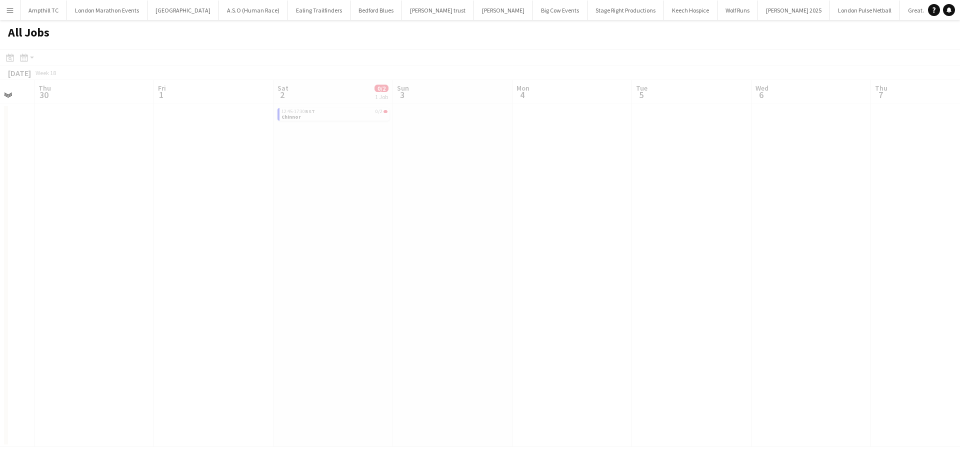
drag, startPoint x: 345, startPoint y: 162, endPoint x: 282, endPoint y: 168, distance: 63.3
click at [282, 168] on app-calendar-viewport "Mon 27 Tue 28 Wed 29 Thu 30 Fri 1 Sat 2 0/2 1 Job Sun 3 Mon 4 Tue 5 Wed 6 Thu 7…" at bounding box center [480, 263] width 960 height 367
click at [231, 228] on app-calendar-viewport "Mon 27 Tue 28 Wed 29 Thu 30 Fri 1 Sat 2 0/2 1 Job Sun 3 Mon 4 Tue 5 Wed 6 Thu 7…" at bounding box center [480, 263] width 960 height 367
drag, startPoint x: 757, startPoint y: 213, endPoint x: 626, endPoint y: 219, distance: 130.7
click at [626, 219] on app-calendar-viewport "Fri 1 Sat 2 0/2 1 Job Sun 3 Mon 4 Tue 5 Wed 6 Thu 7 Fri 8 Sat 9 0/4 2 Jobs Sun …" at bounding box center [480, 263] width 960 height 367
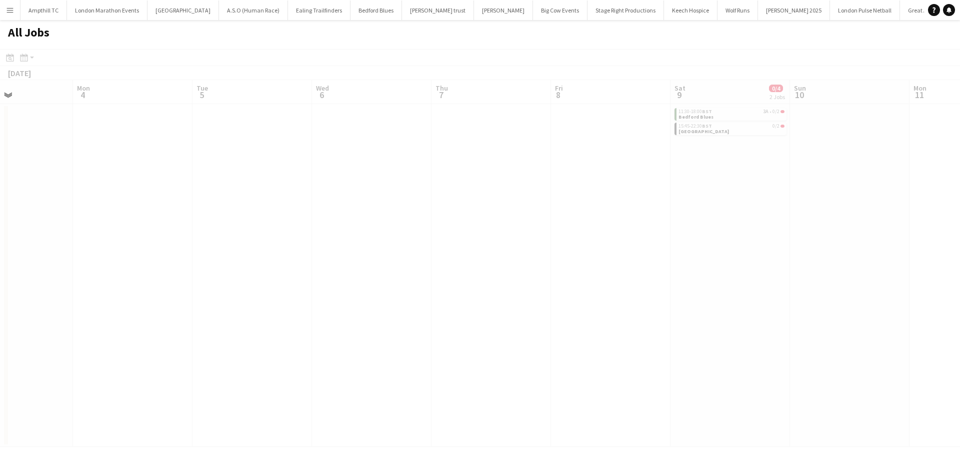
scroll to position [0, 416]
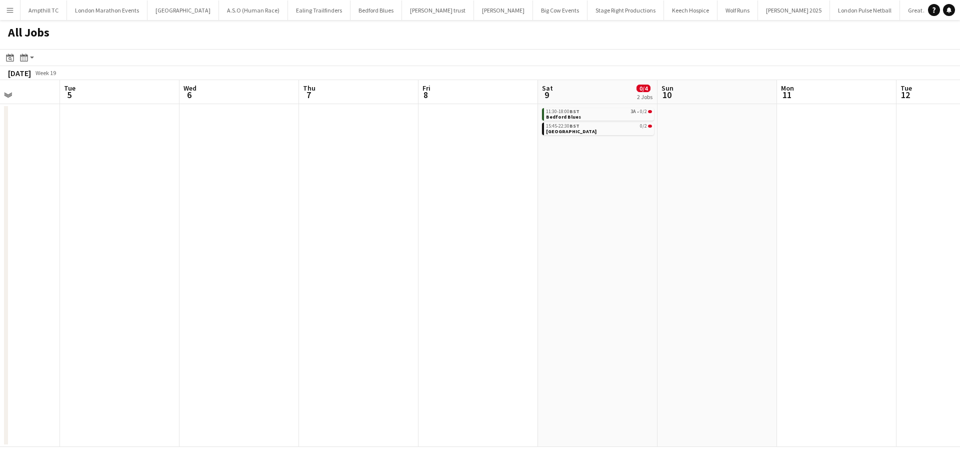
drag, startPoint x: 779, startPoint y: 185, endPoint x: 396, endPoint y: 255, distance: 390.0
click at [391, 256] on app-calendar-viewport "Fri 1 Sat 2 0/2 1 Job Sun 3 Mon 4 Tue 5 Wed 6 Thu 7 Fri 8 Sat 9 0/4 2 Jobs Sun …" at bounding box center [480, 263] width 960 height 367
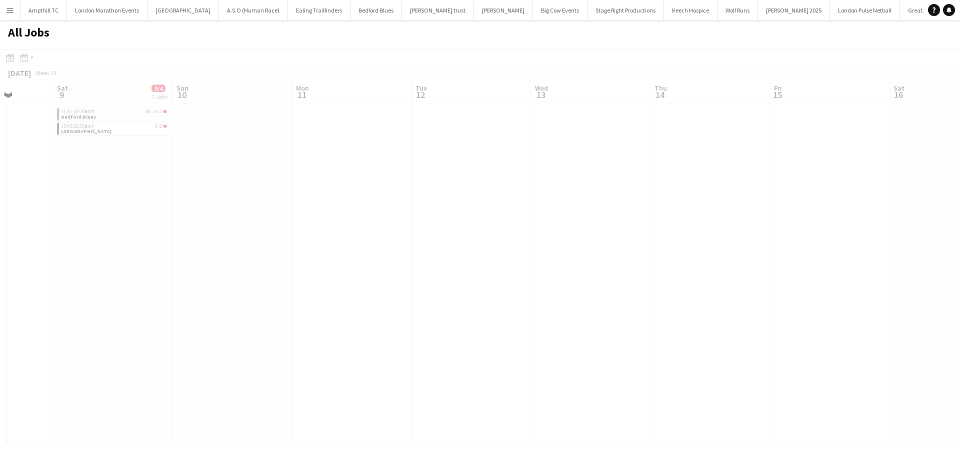
drag, startPoint x: 754, startPoint y: 258, endPoint x: 918, endPoint y: 254, distance: 164.6
click at [493, 277] on app-all-jobs "All Jobs Date picker SEP 2025 SEP 2025 Monday M Tuesday T Wednesday W Thursday …" at bounding box center [480, 233] width 960 height 427
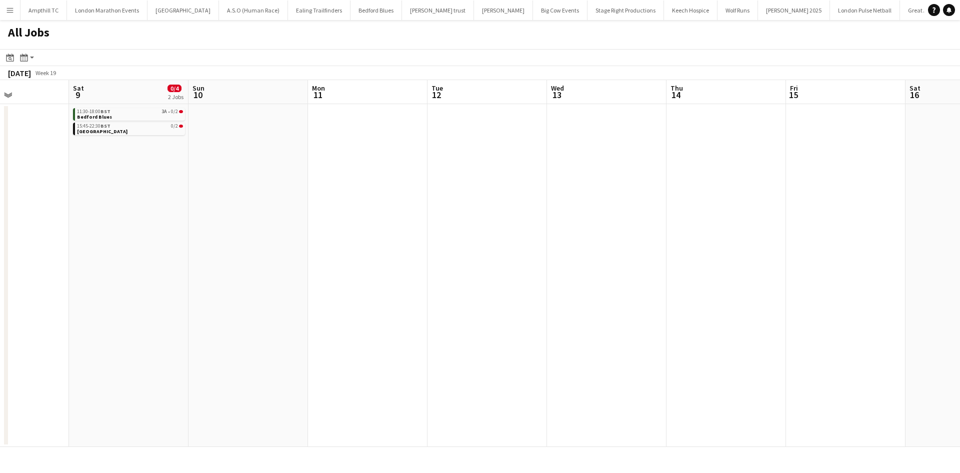
drag, startPoint x: 653, startPoint y: 259, endPoint x: 953, endPoint y: 257, distance: 300.0
click at [951, 257] on app-calendar-viewport "Thu 7 Fri 8 Sat 9 0/4 2 Jobs Sun 10 Mon 11 Tue 12 Wed 13 Thu 14 Fri 15 Sat 16 S…" at bounding box center [480, 263] width 960 height 367
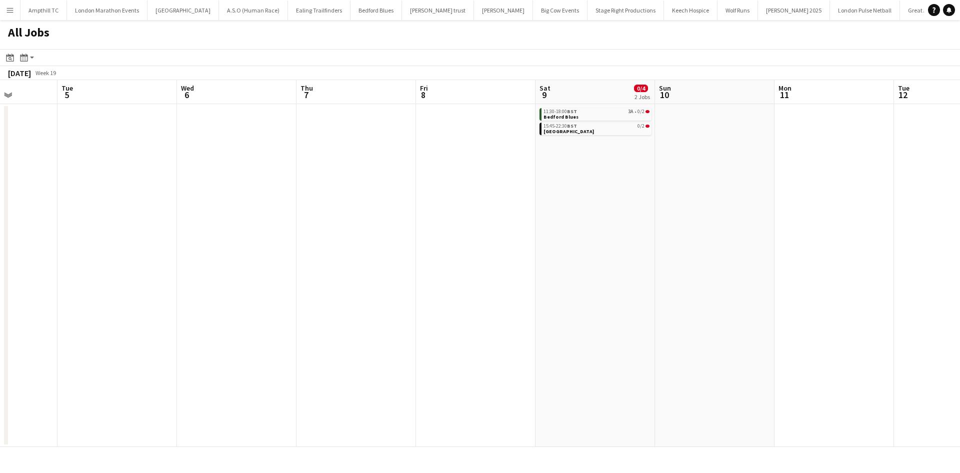
drag, startPoint x: 491, startPoint y: 260, endPoint x: 944, endPoint y: 253, distance: 453.1
click at [947, 254] on app-calendar-viewport "Sat 2 0/2 1 Job Sun 3 Mon 4 Tue 5 Wed 6 Thu 7 Fri 8 Sat 9 0/4 2 Jobs Sun 10 Mon…" at bounding box center [480, 263] width 960 height 367
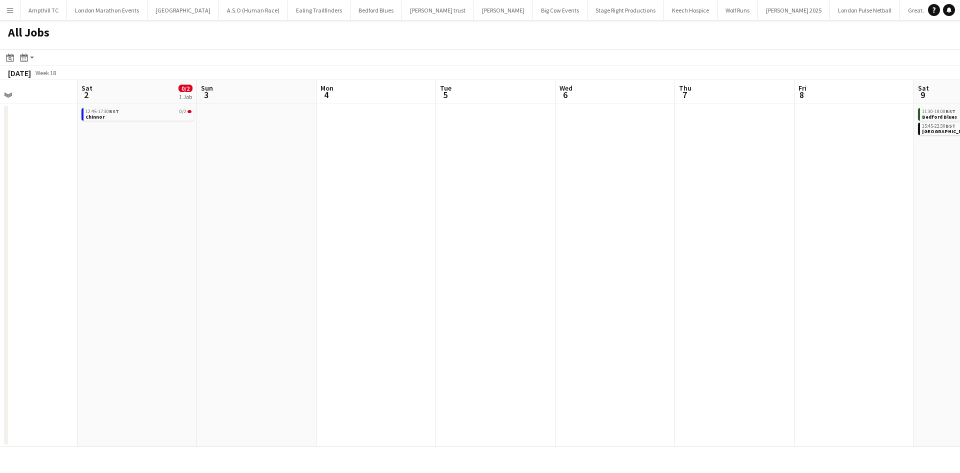
scroll to position [0, 230]
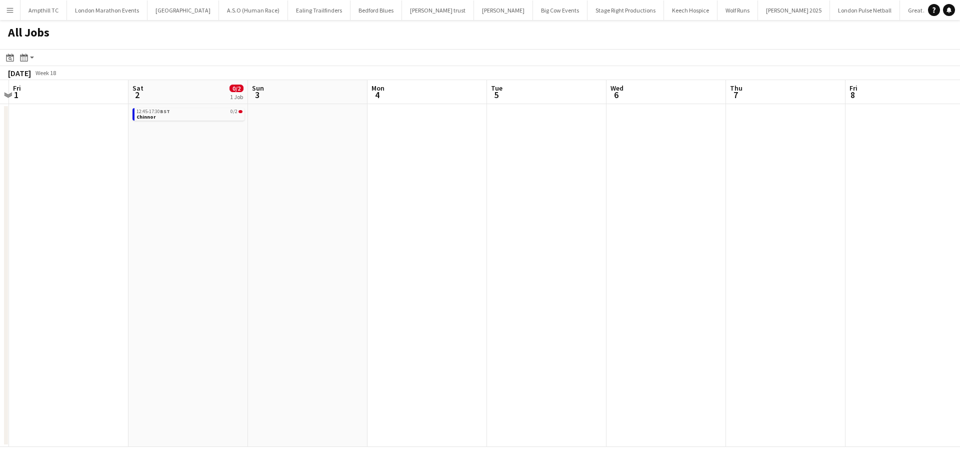
click at [566, 124] on app-calendar-viewport "Wed 29 Thu 30 Fri 1 Sat 2 0/2 1 Job Sun 3 Mon 4 Tue 5 Wed 6 Thu 7 Fri 8 Sat 9 0…" at bounding box center [480, 263] width 960 height 367
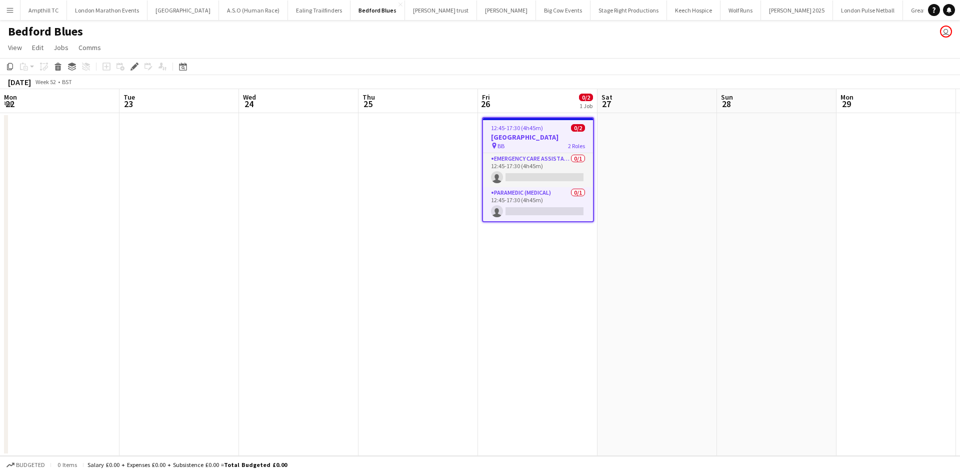
scroll to position [0, 344]
